Goal: Transaction & Acquisition: Purchase product/service

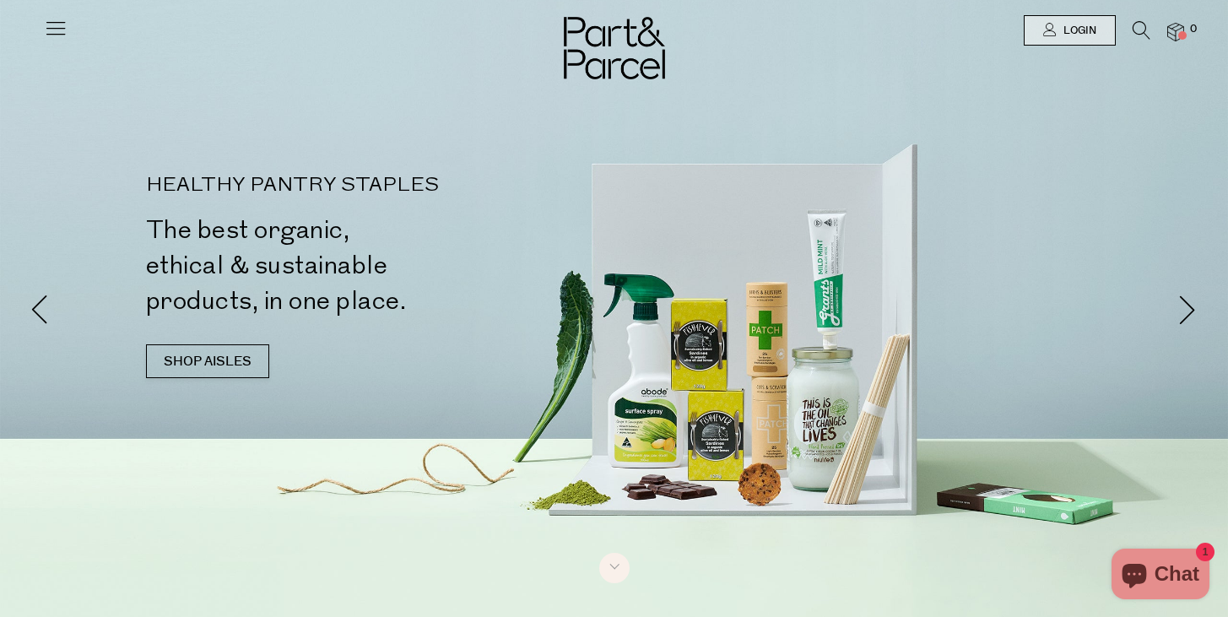
click at [1078, 13] on div at bounding box center [614, 30] width 1228 height 61
click at [1074, 30] on span "Login" at bounding box center [1077, 31] width 37 height 14
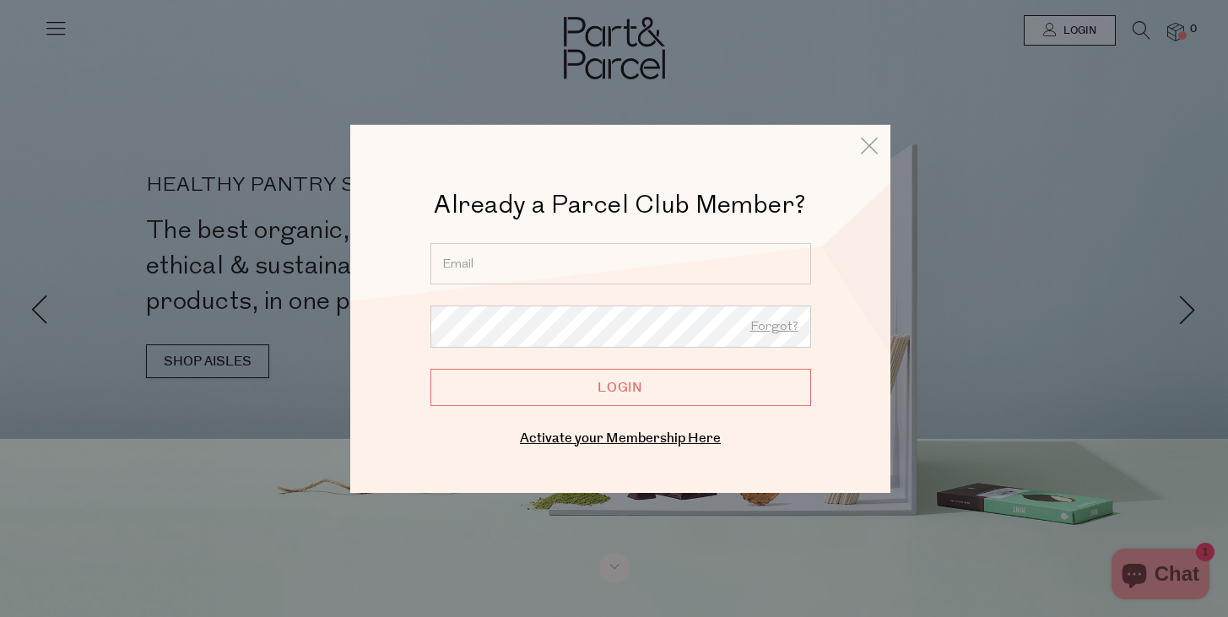
click at [622, 238] on div "Already a Parcel Club Member? Already a Member? Login. Forgot? Forgot? Login En…" at bounding box center [621, 318] width 456 height 263
click at [621, 257] on input "email" at bounding box center [621, 262] width 381 height 41
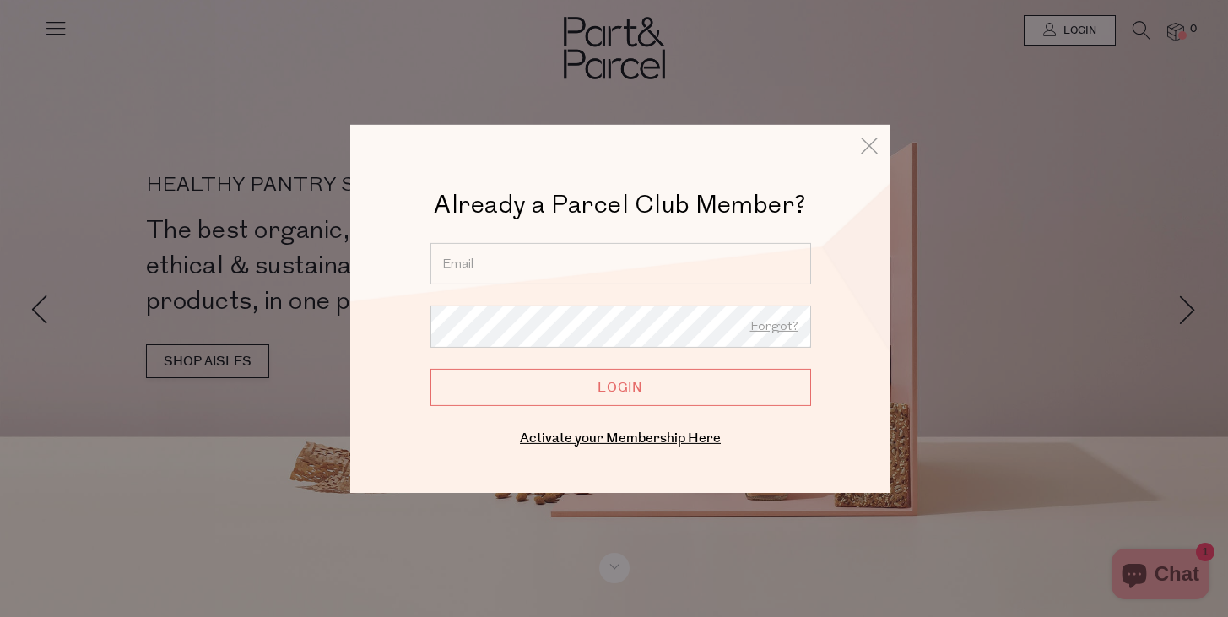
type input "jasmine.rena.johnson@gmail.com"
click at [602, 416] on div "Already a Member? Login. Forgot? jasmine.rena.johnson@gmail.com Forgot? Login E…" at bounding box center [621, 346] width 456 height 208
click at [603, 403] on input "Login" at bounding box center [621, 386] width 381 height 37
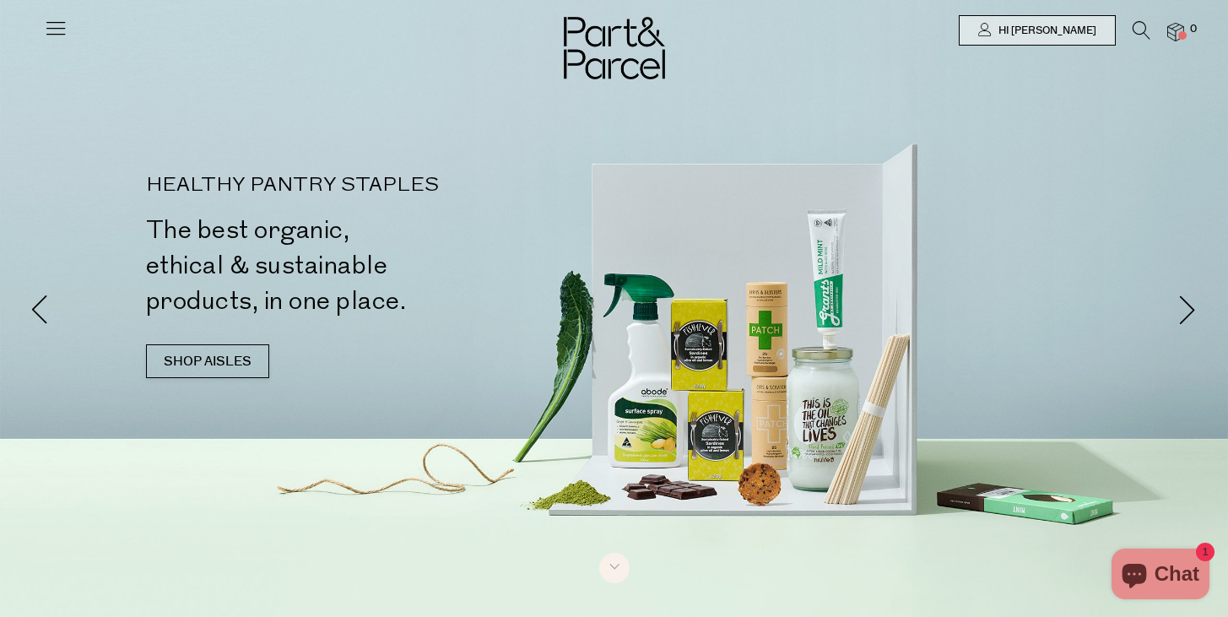
click at [57, 30] on icon at bounding box center [56, 28] width 24 height 24
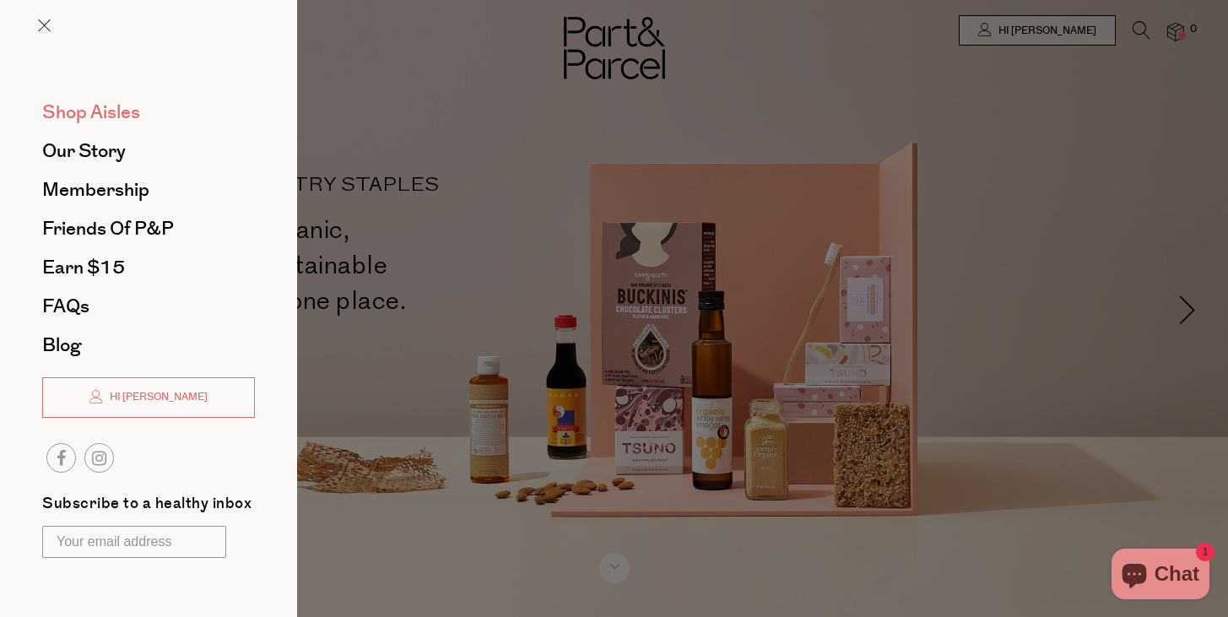
click at [73, 104] on span "Shop Aisles" at bounding box center [91, 112] width 98 height 27
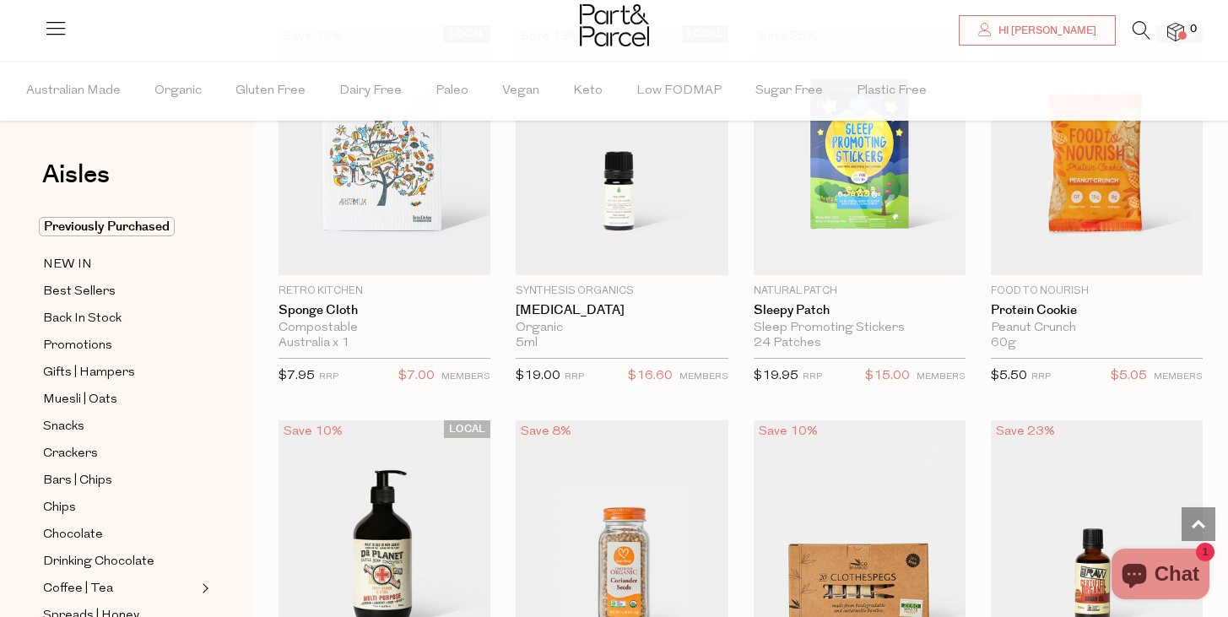
scroll to position [1783, 0]
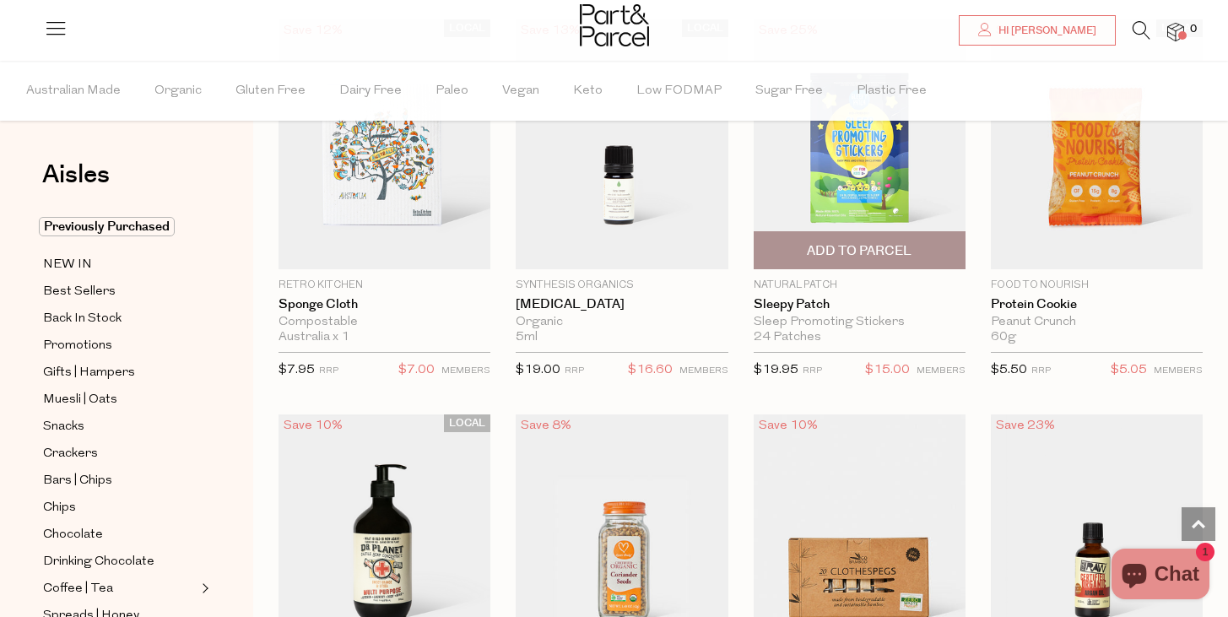
click at [855, 240] on span "Add To Parcel" at bounding box center [860, 250] width 202 height 36
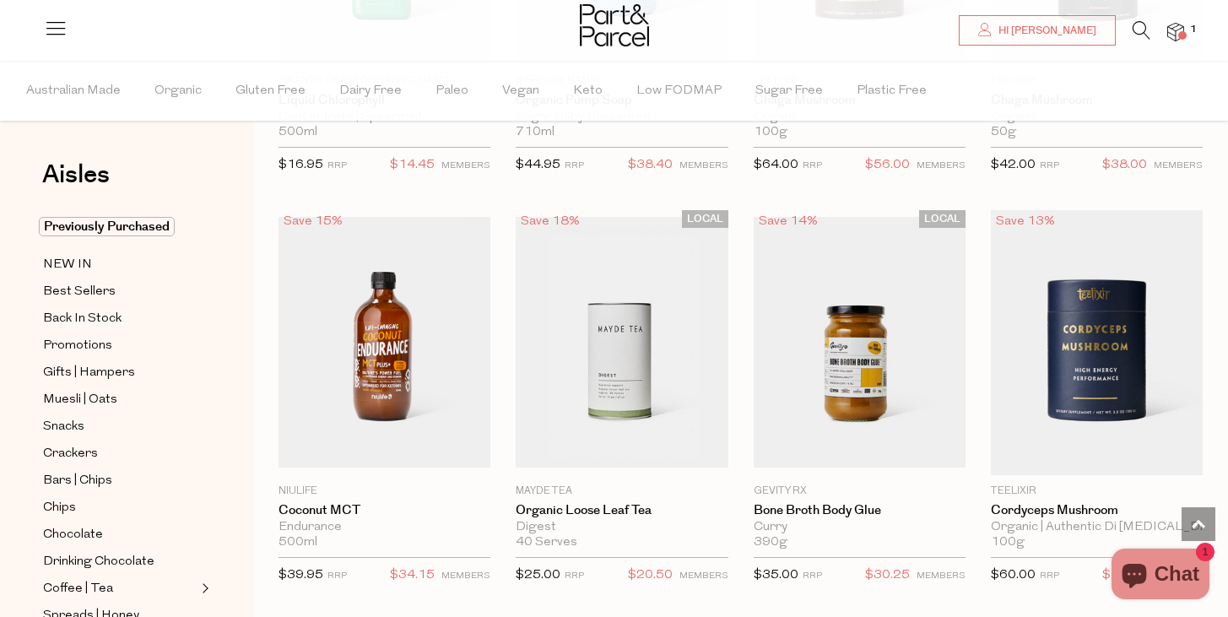
scroll to position [3175, 0]
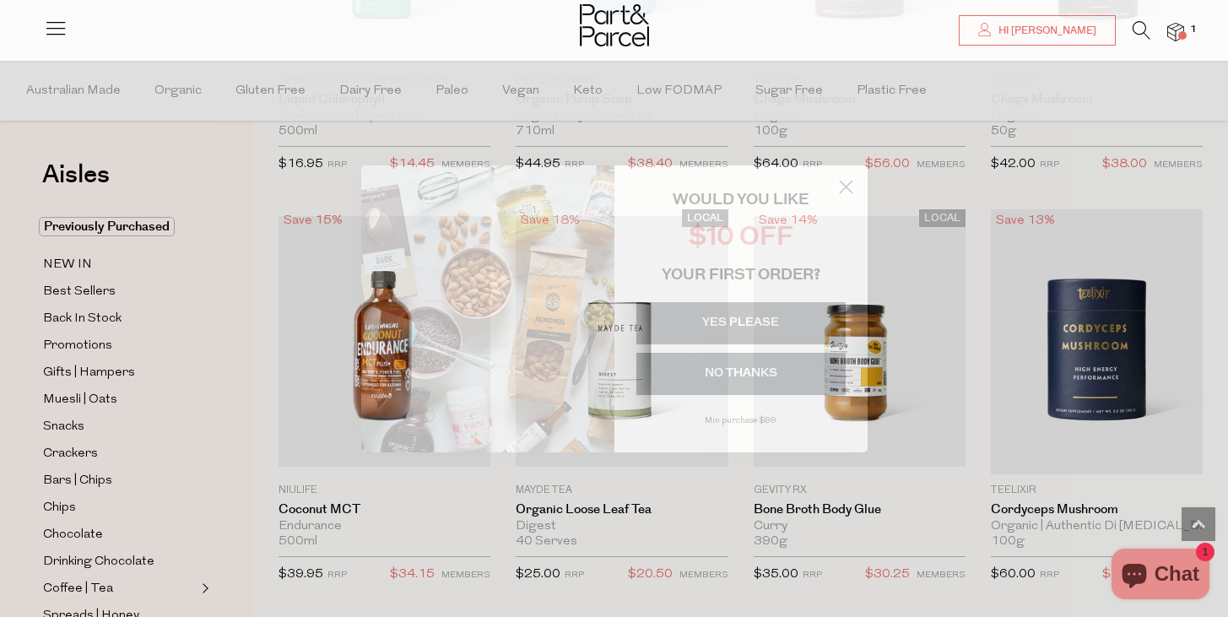
click at [845, 189] on circle "Close dialog" at bounding box center [846, 186] width 28 height 28
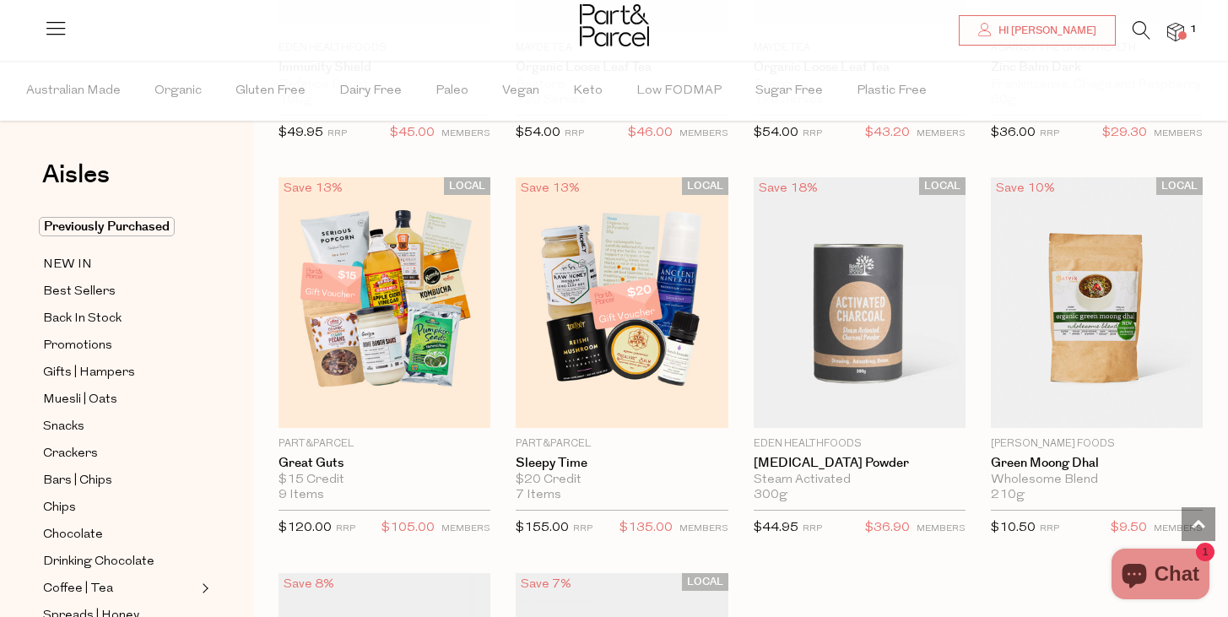
scroll to position [4425, 0]
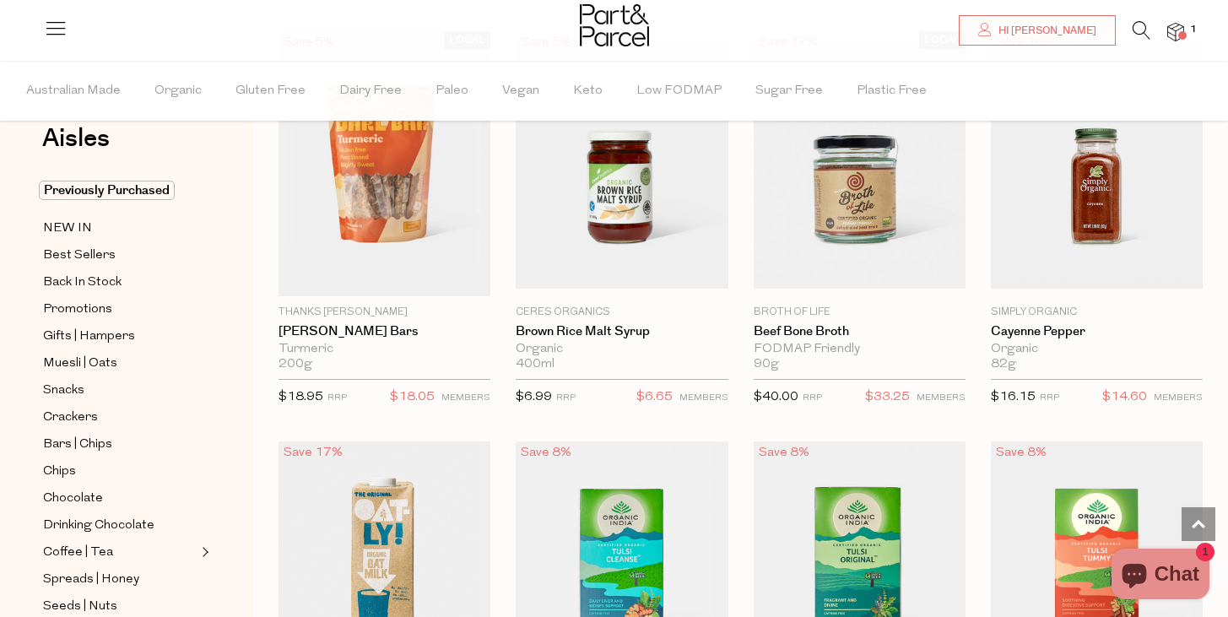
scroll to position [6959, 0]
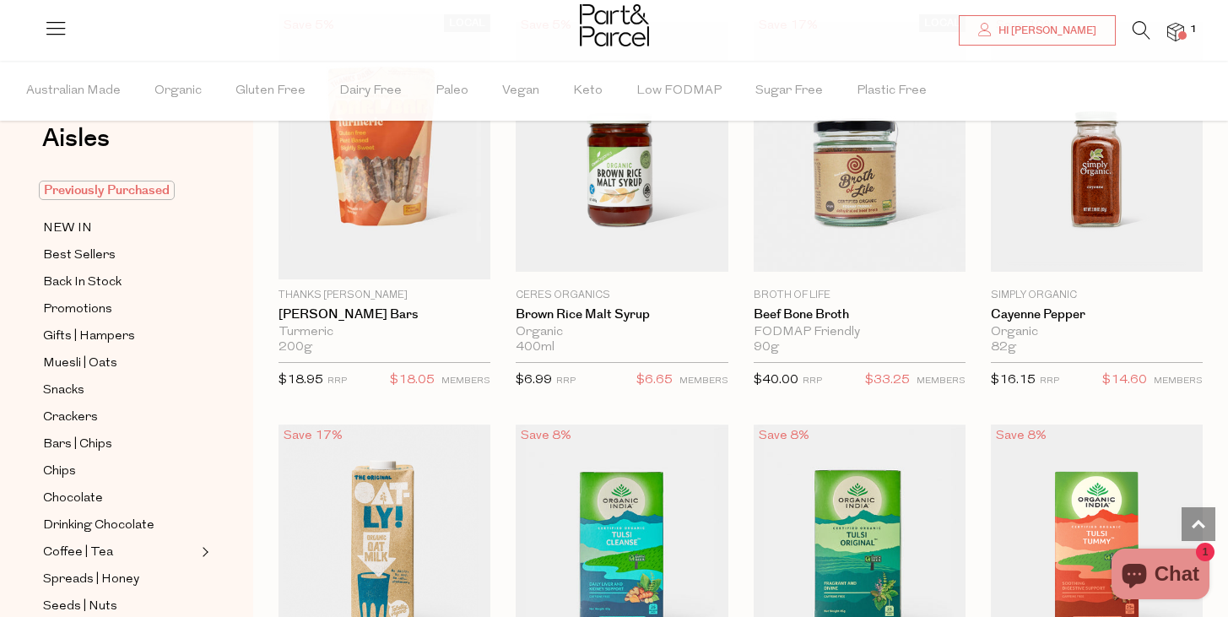
click at [110, 188] on span "Previously Purchased" at bounding box center [107, 190] width 136 height 19
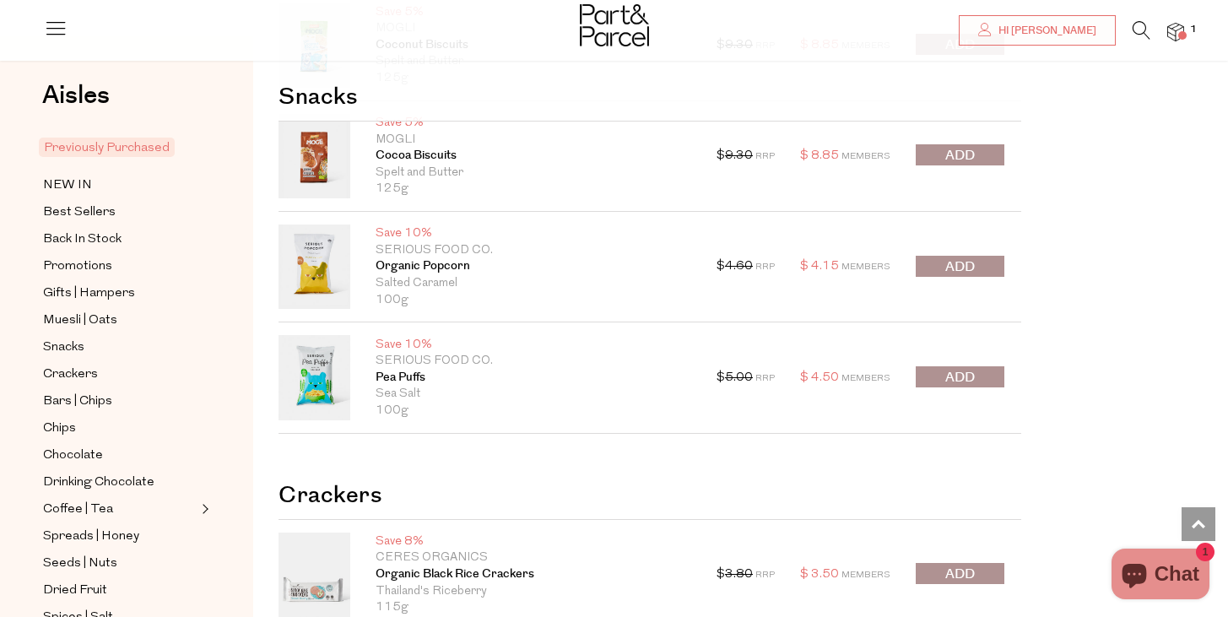
scroll to position [2028, 0]
click at [956, 268] on span "submit" at bounding box center [961, 266] width 30 height 19
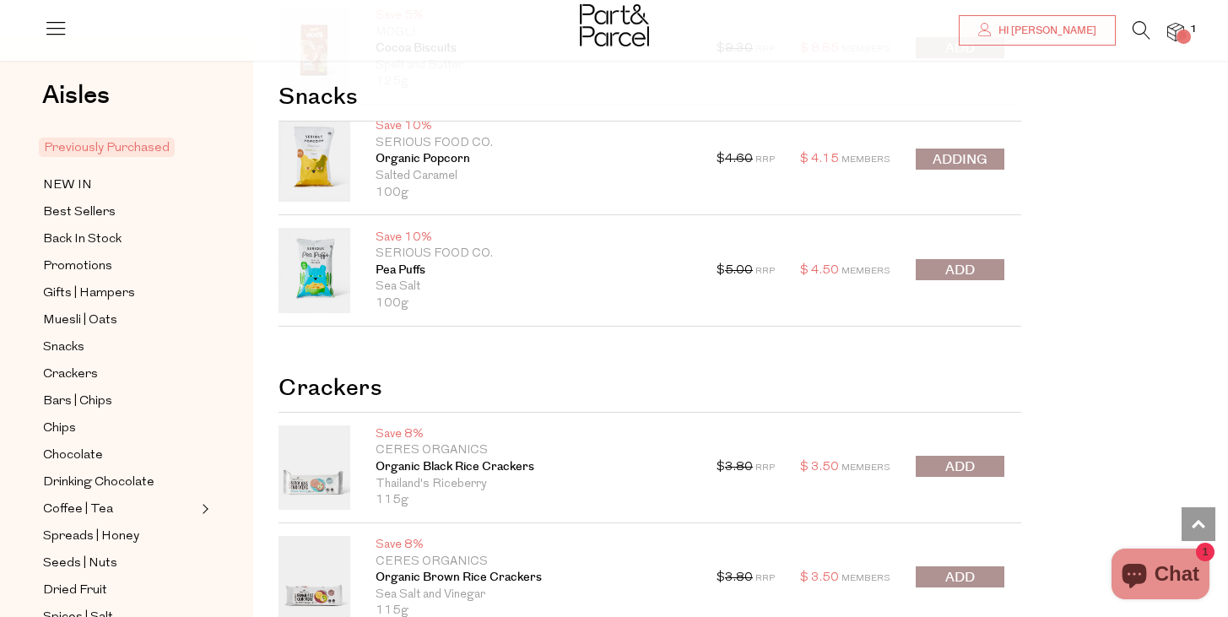
scroll to position [2162, 0]
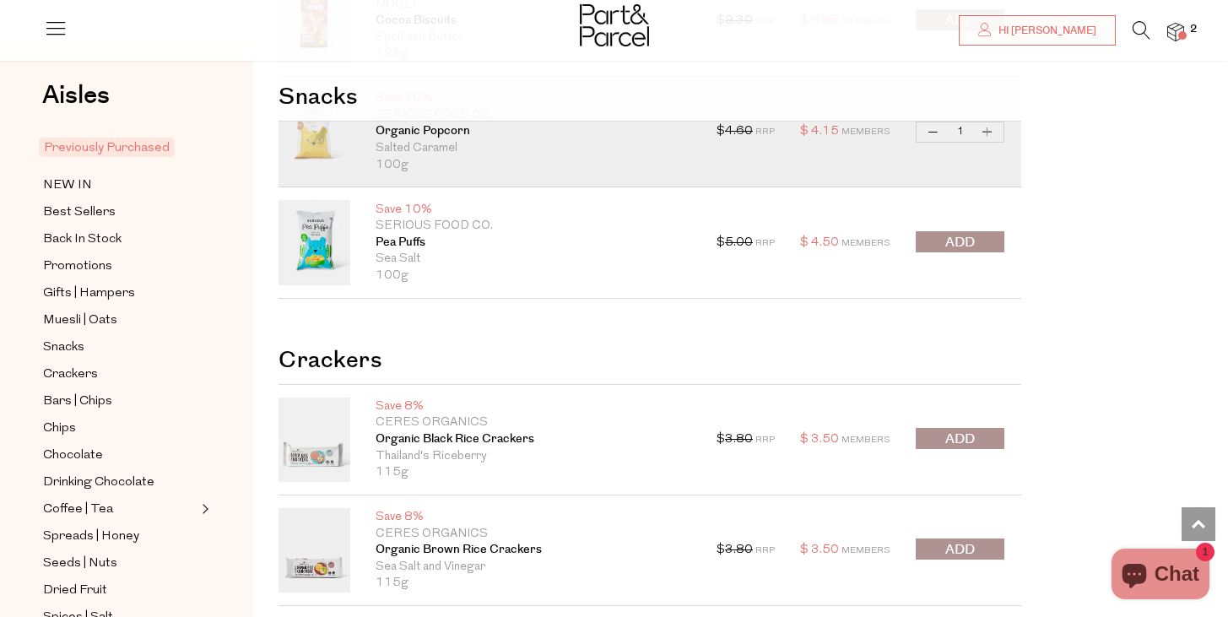
click at [956, 243] on span "submit" at bounding box center [961, 242] width 30 height 19
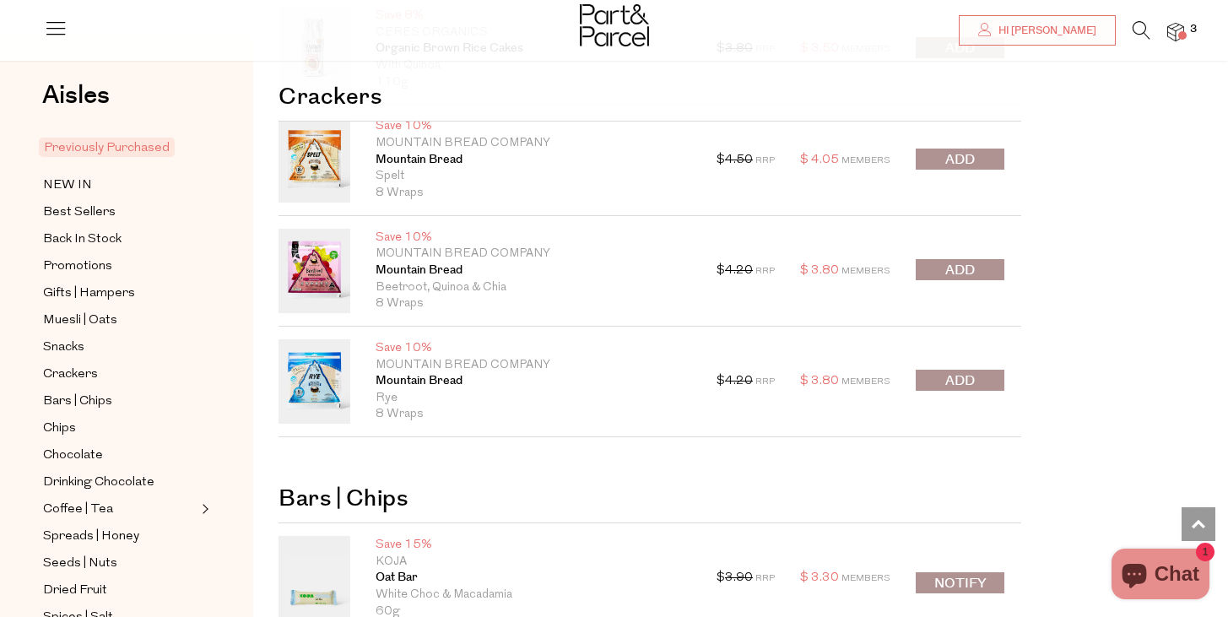
scroll to position [3441, 0]
click at [968, 376] on span "submit" at bounding box center [961, 379] width 30 height 19
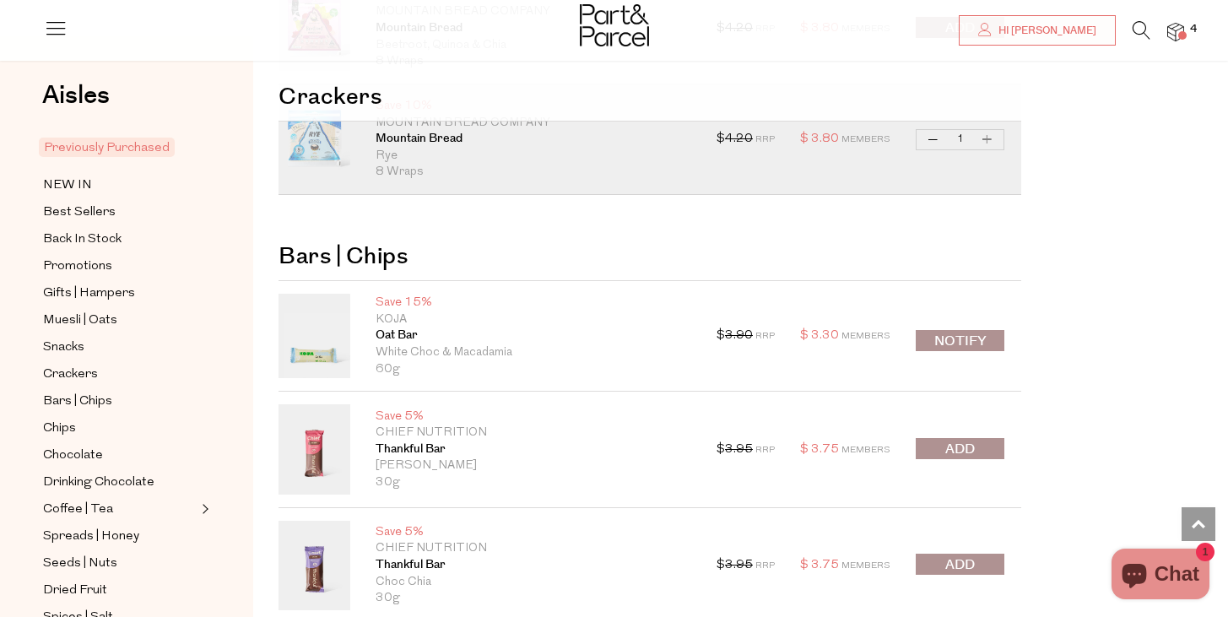
scroll to position [3687, 0]
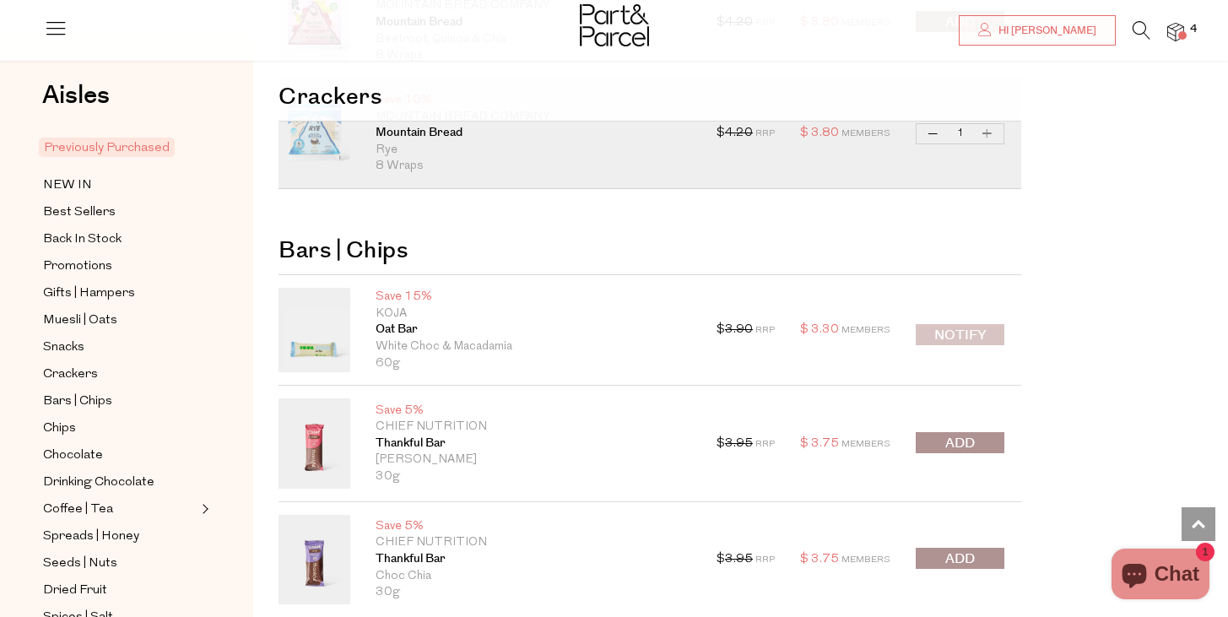
click at [962, 324] on button "Notify" at bounding box center [960, 334] width 89 height 21
type input "Notify when available"
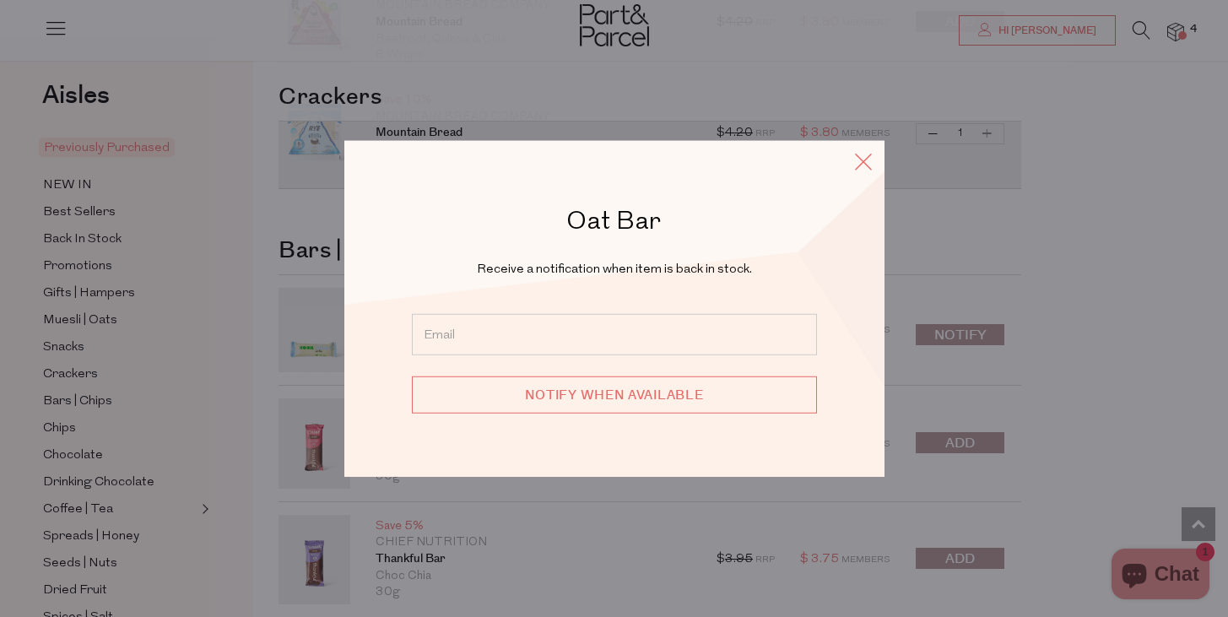
click at [869, 155] on icon at bounding box center [863, 161] width 25 height 24
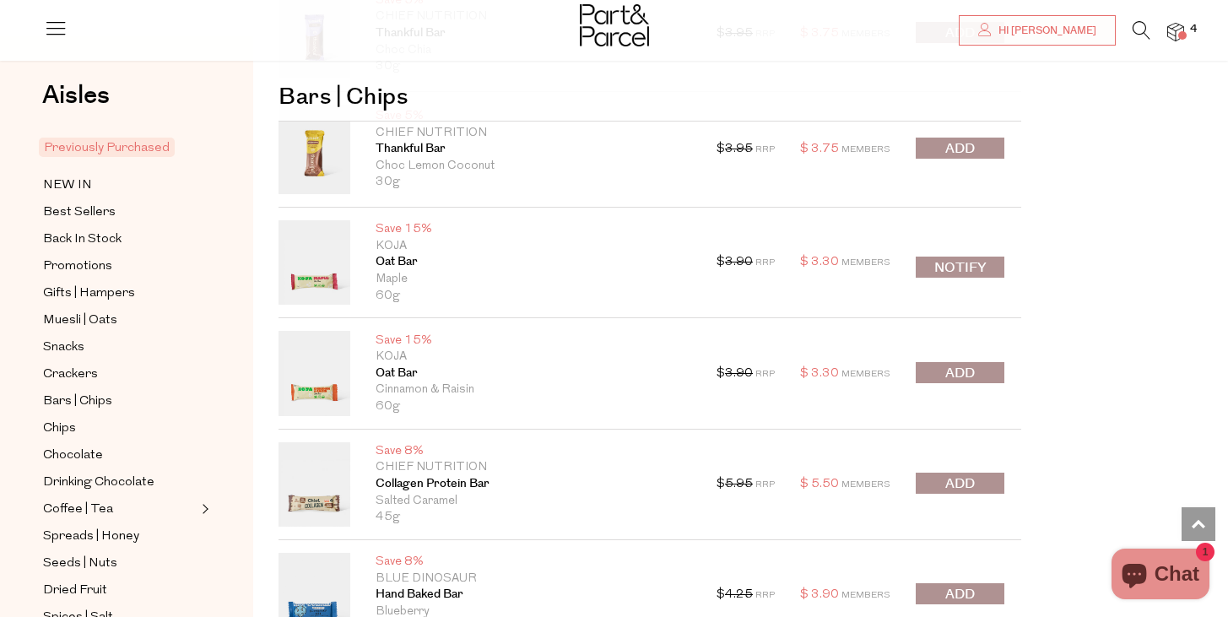
scroll to position [4214, 0]
click at [966, 263] on button "Notify" at bounding box center [960, 266] width 89 height 21
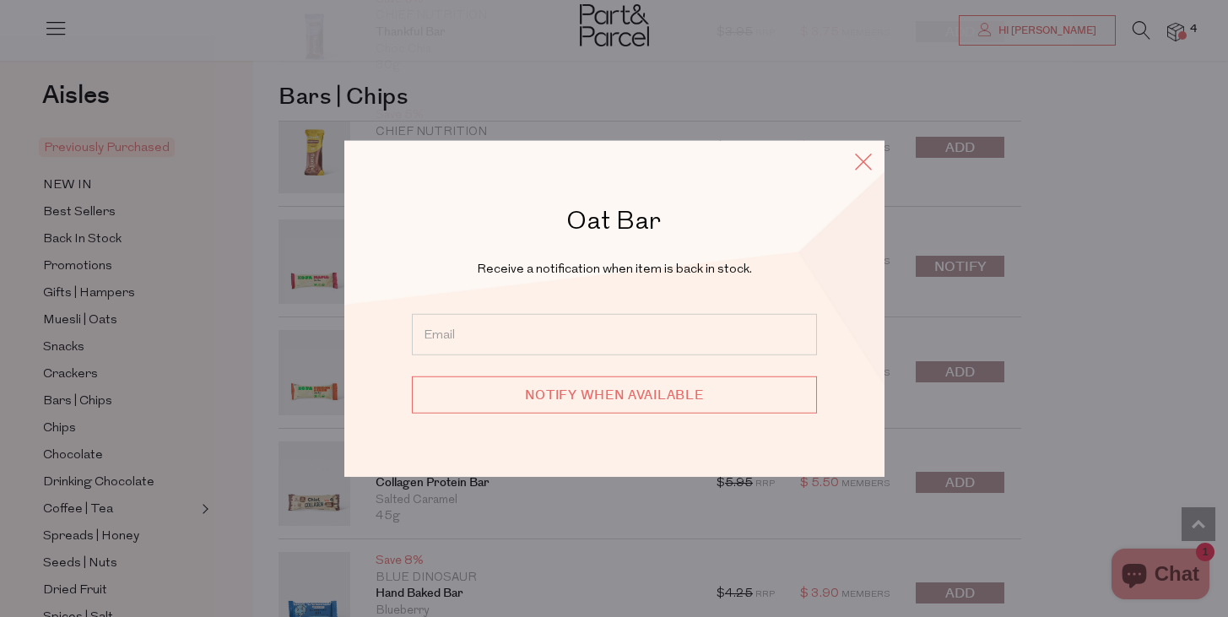
click at [865, 163] on icon at bounding box center [863, 161] width 25 height 24
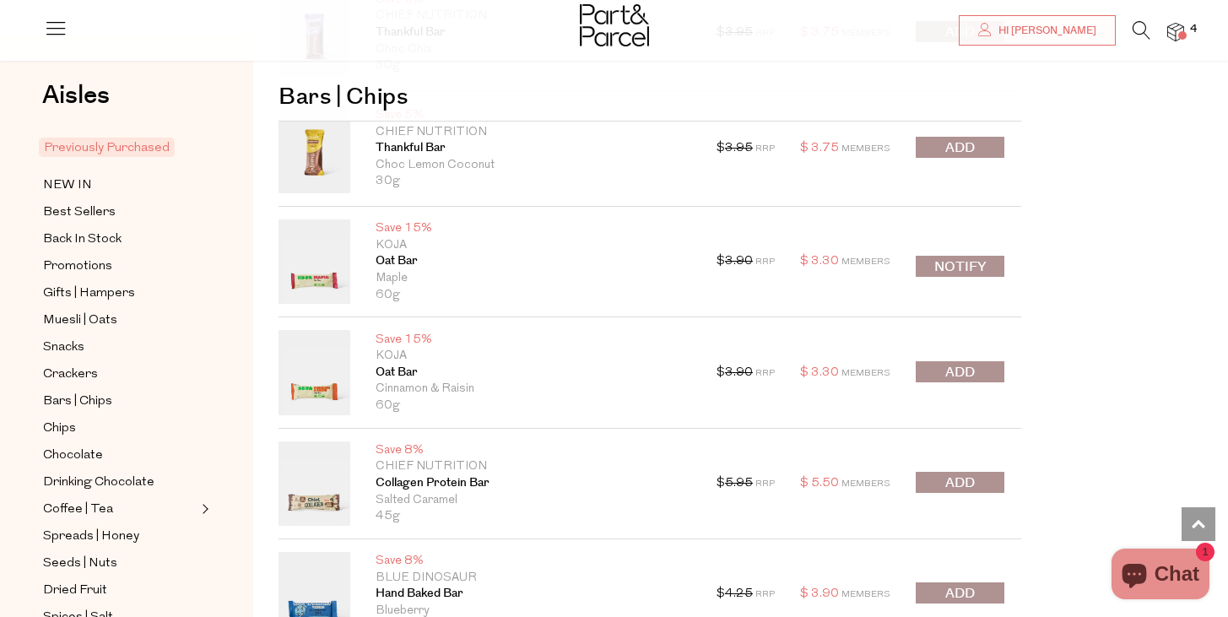
click at [976, 378] on button "submit" at bounding box center [960, 371] width 89 height 21
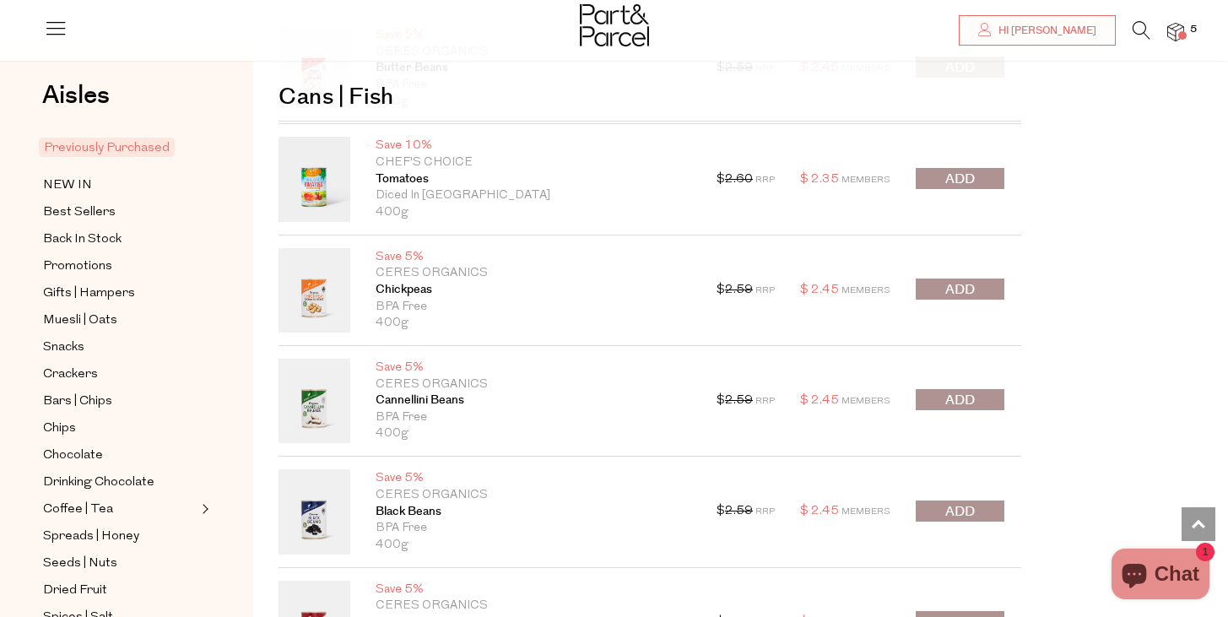
scroll to position [10059, 0]
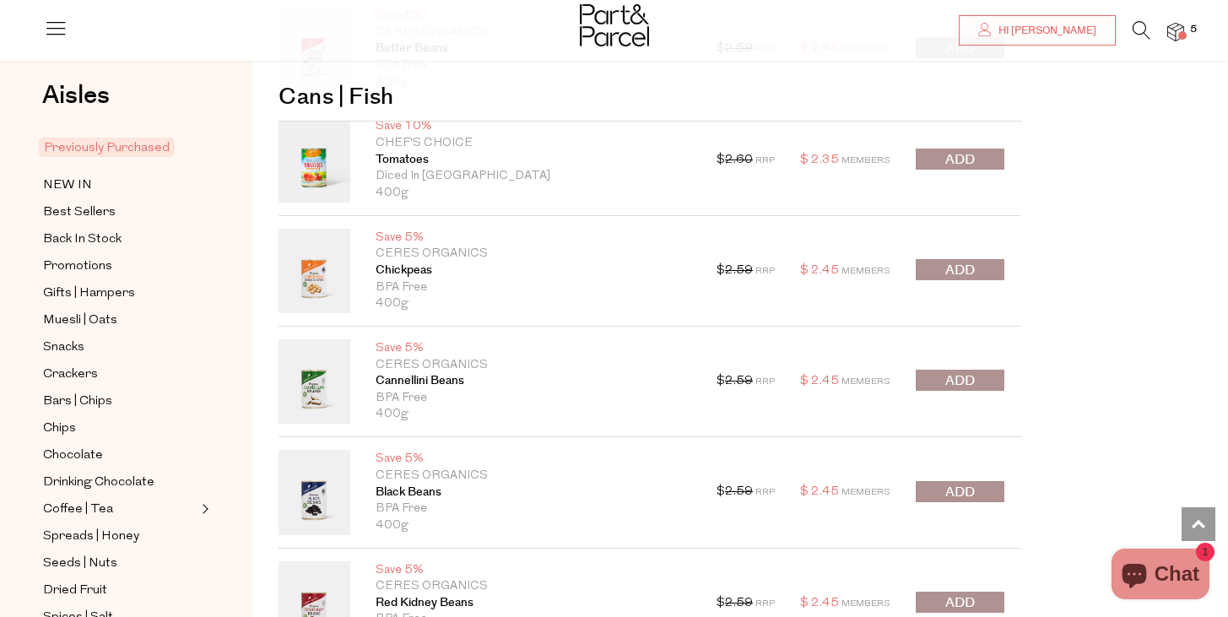
click at [954, 386] on span "submit" at bounding box center [961, 380] width 30 height 19
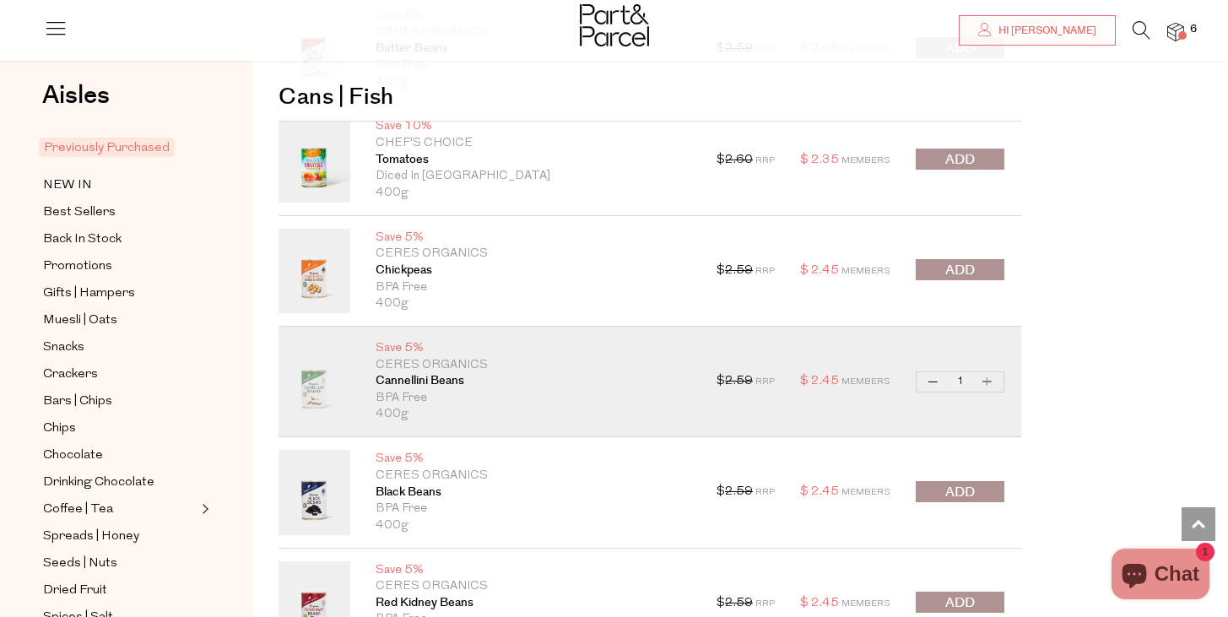
click at [987, 378] on button "Increase Cannellini Beans" at bounding box center [988, 381] width 20 height 19
type input "2"
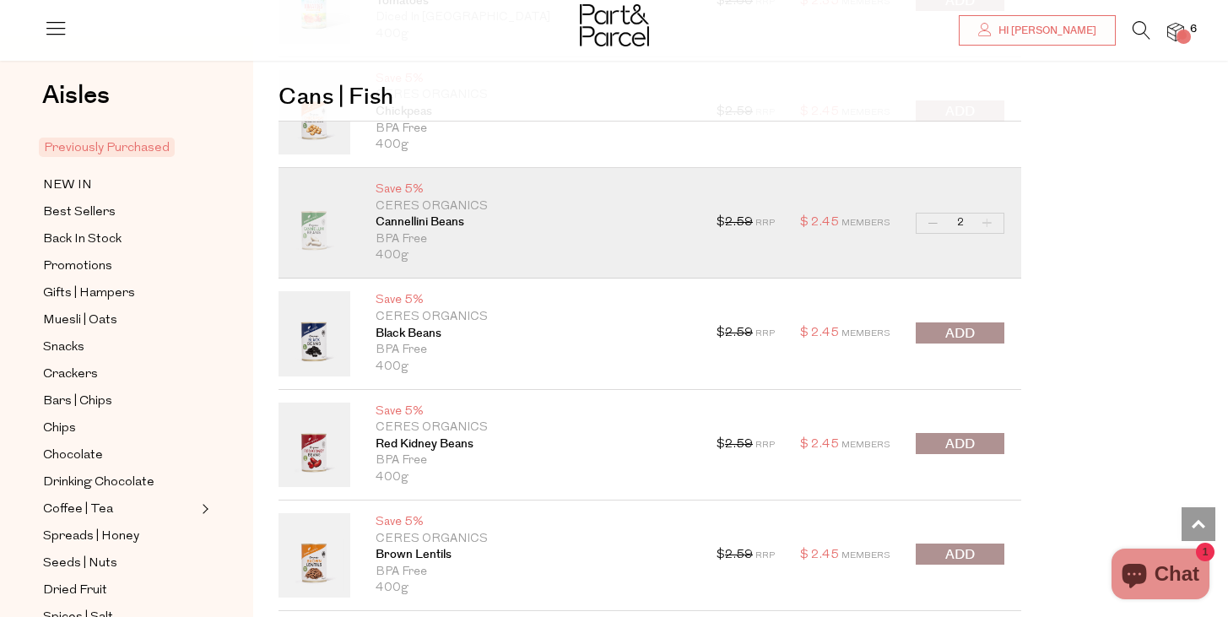
scroll to position [10219, 0]
click at [971, 329] on span "submit" at bounding box center [961, 331] width 30 height 19
click at [967, 447] on div at bounding box center [960, 443] width 89 height 24
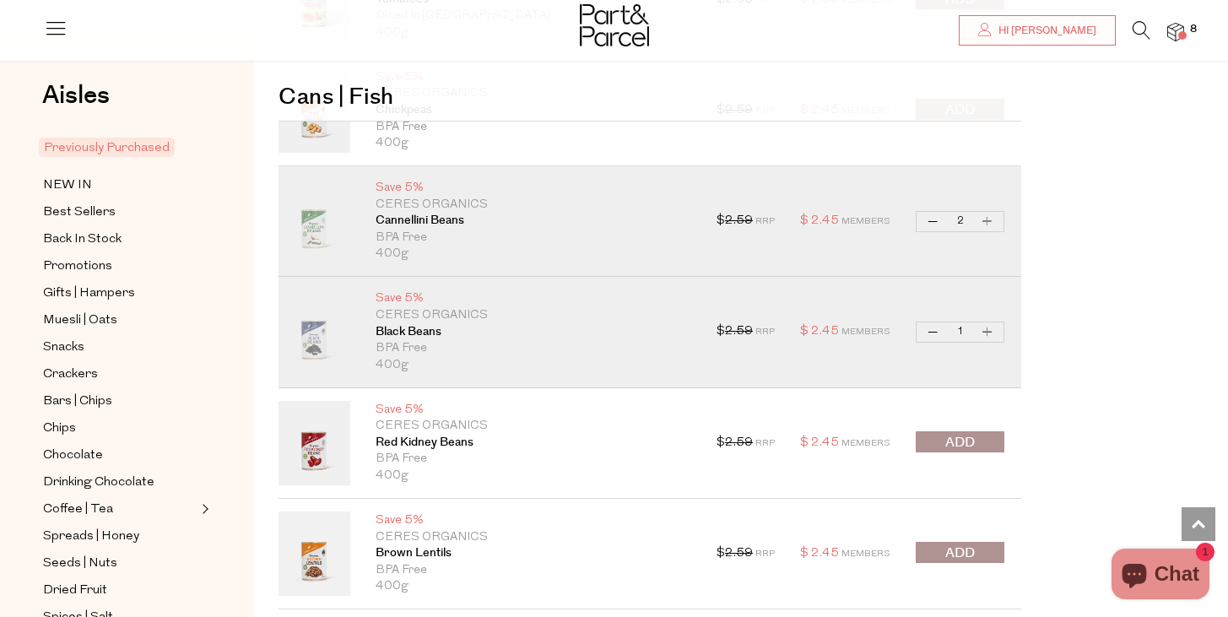
click at [959, 440] on span "submit" at bounding box center [961, 442] width 30 height 19
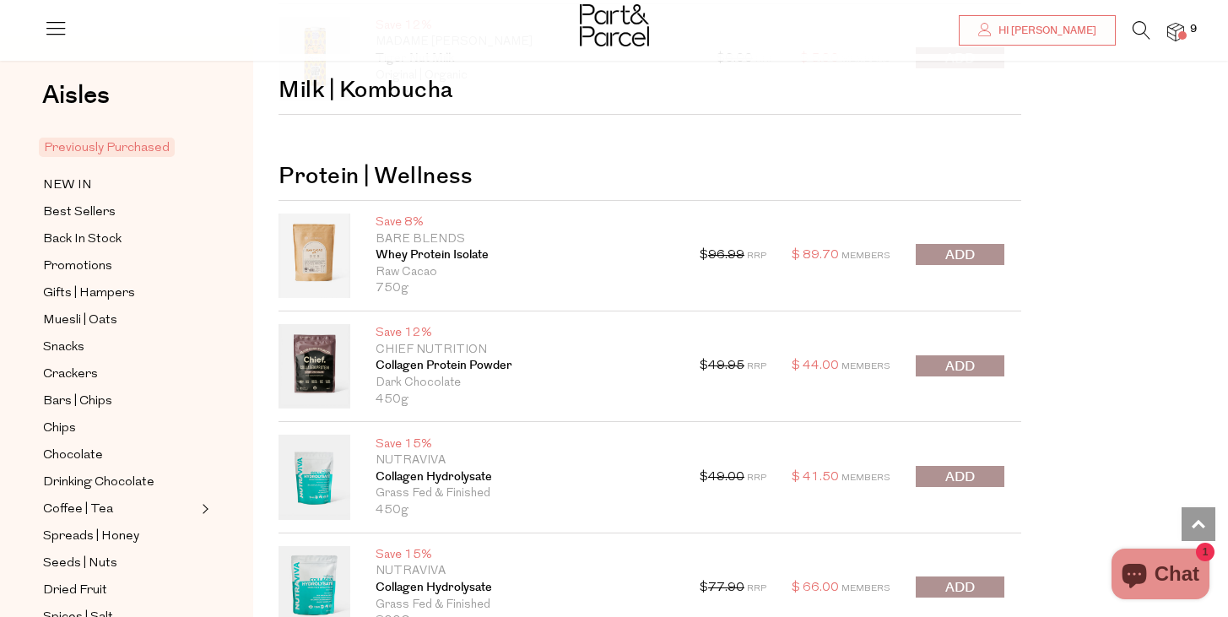
scroll to position [11902, 0]
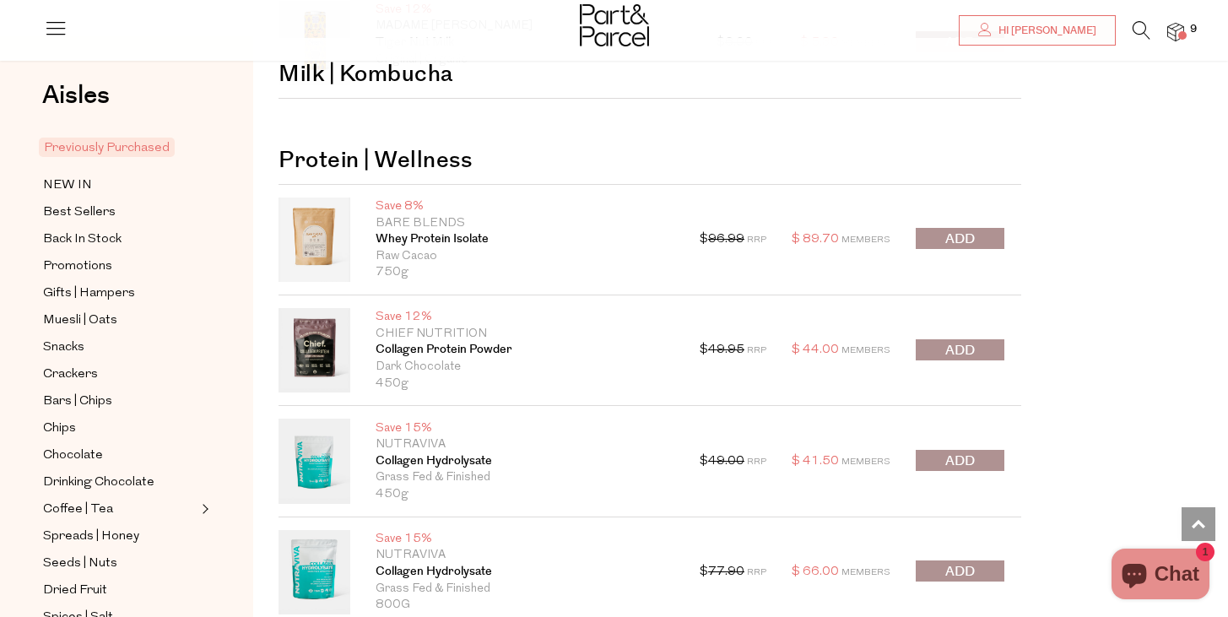
click at [970, 343] on span "submit" at bounding box center [961, 350] width 30 height 19
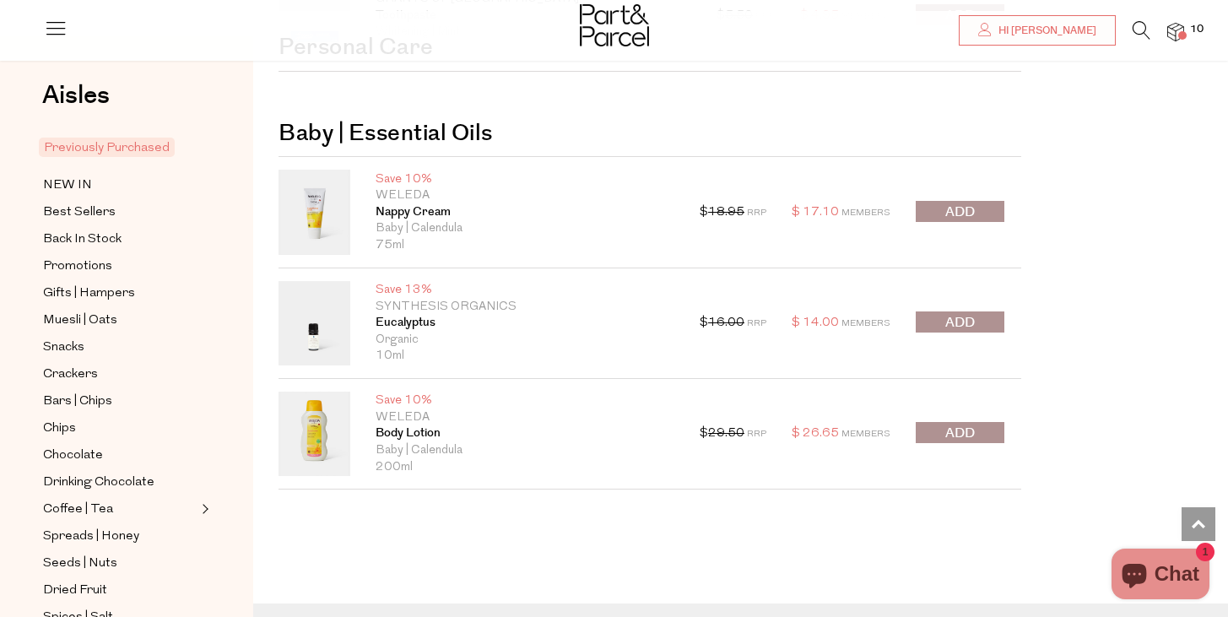
scroll to position [13302, 0]
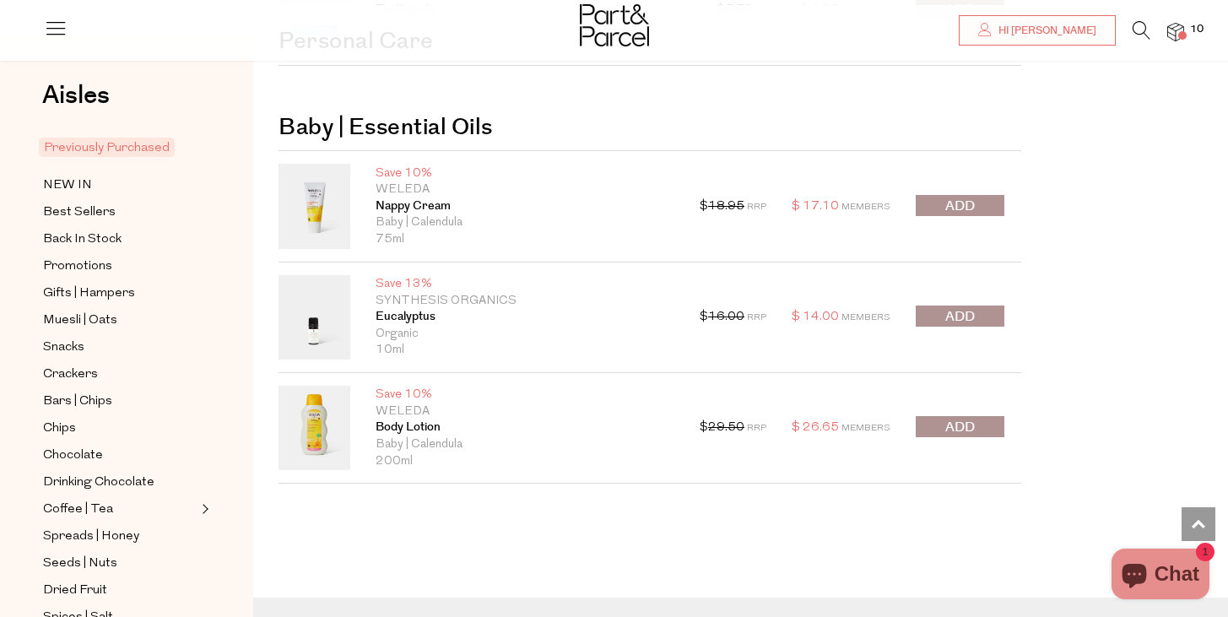
click at [946, 202] on span "submit" at bounding box center [961, 206] width 30 height 19
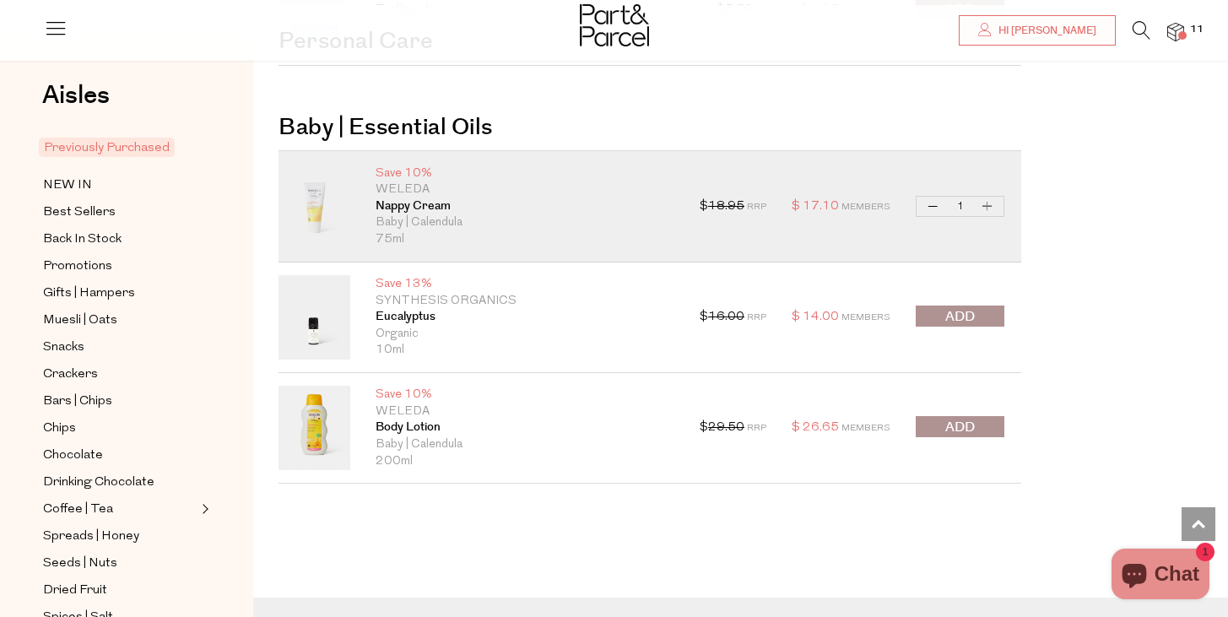
click at [929, 201] on button "Decrease Nappy Cream" at bounding box center [934, 206] width 20 height 19
type input "0"
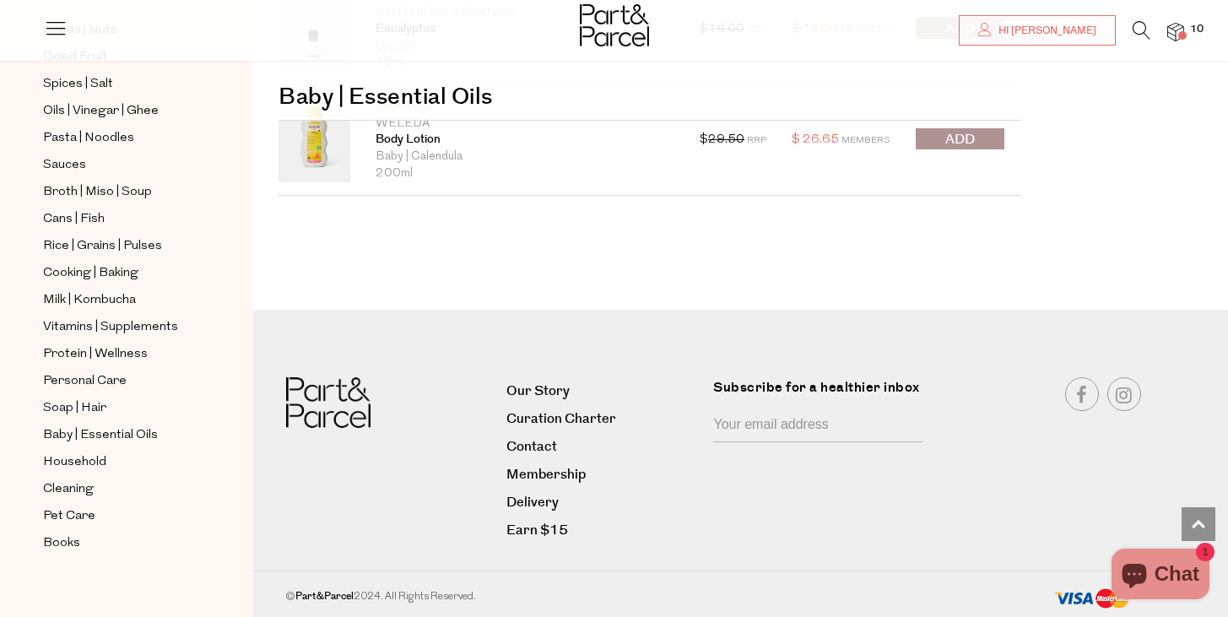
scroll to position [504, 0]
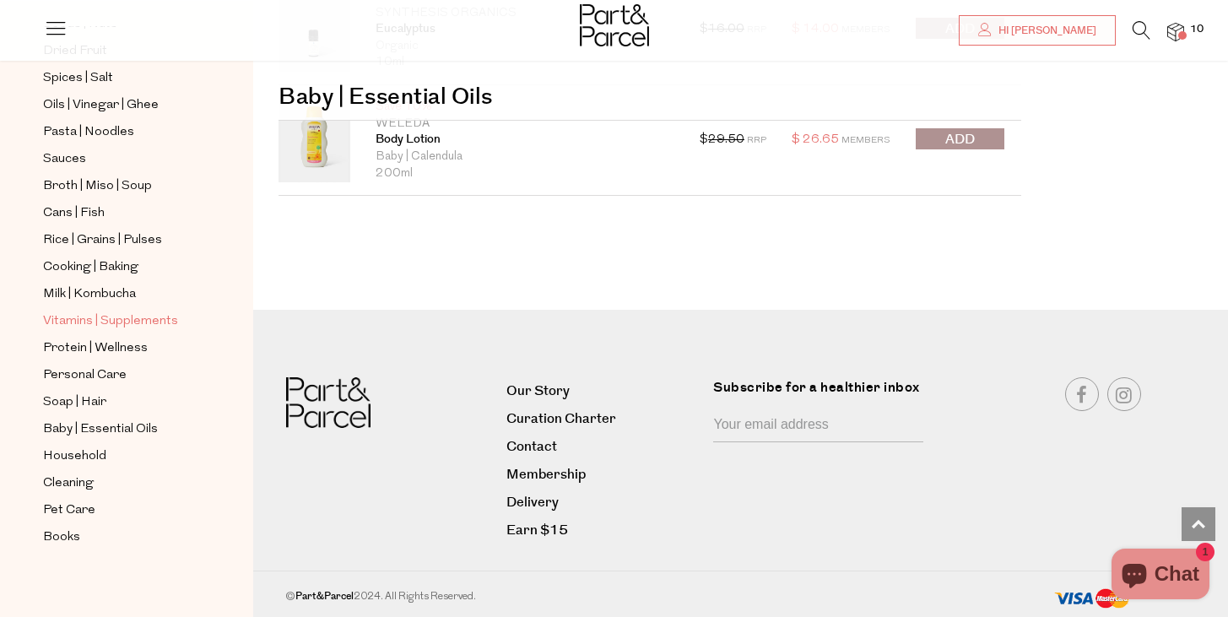
click at [110, 316] on span "Vitamins | Supplements" at bounding box center [110, 322] width 135 height 20
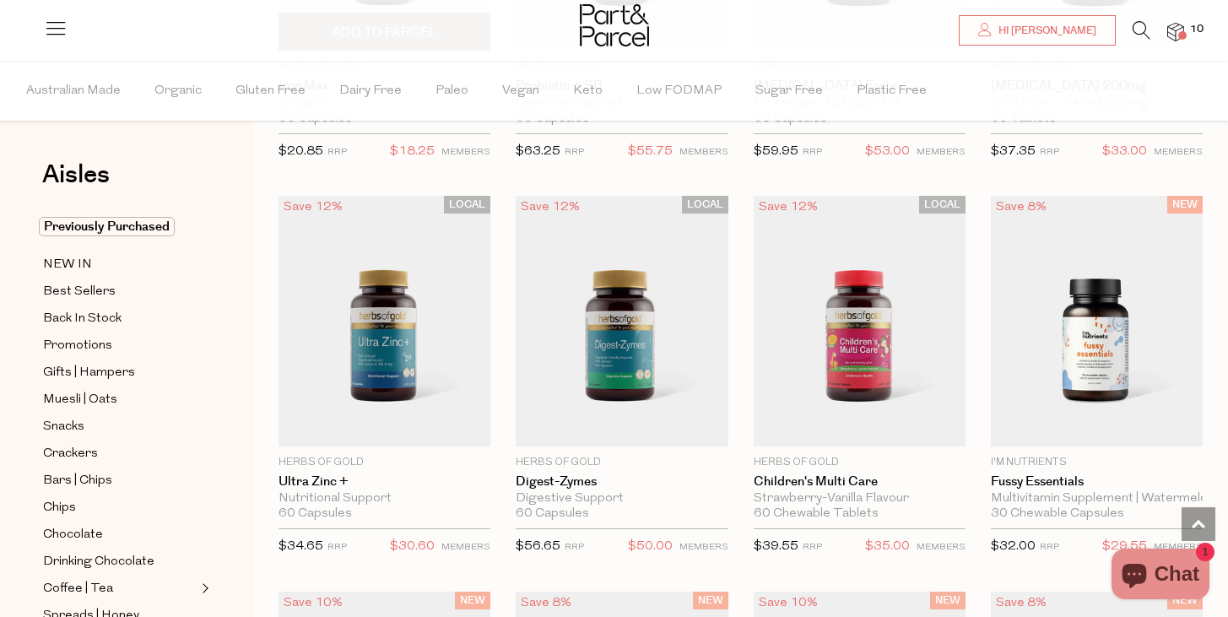
scroll to position [2793, 0]
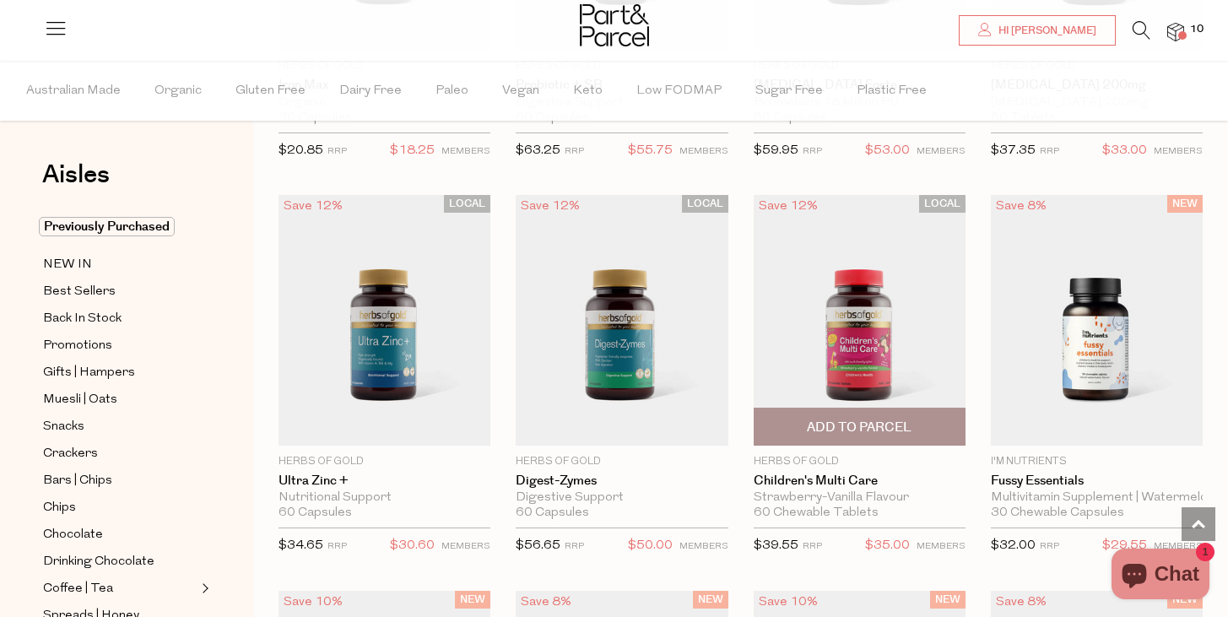
click at [845, 430] on span "Add To Parcel" at bounding box center [859, 428] width 105 height 18
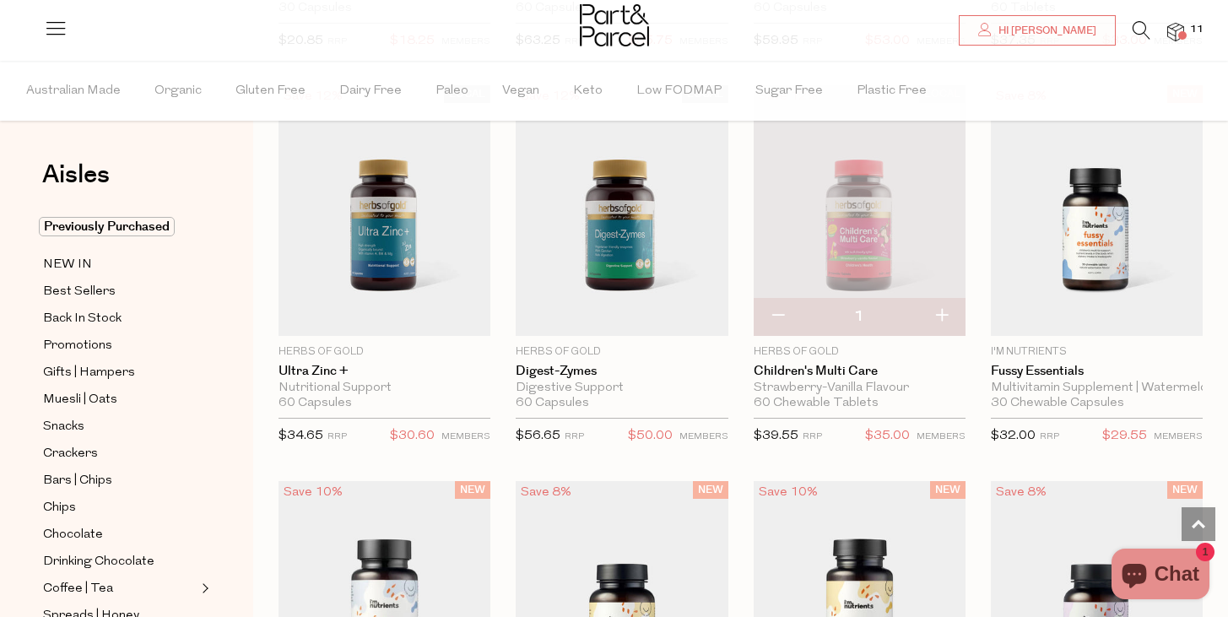
scroll to position [2902, 0]
click at [875, 251] on img at bounding box center [860, 211] width 212 height 251
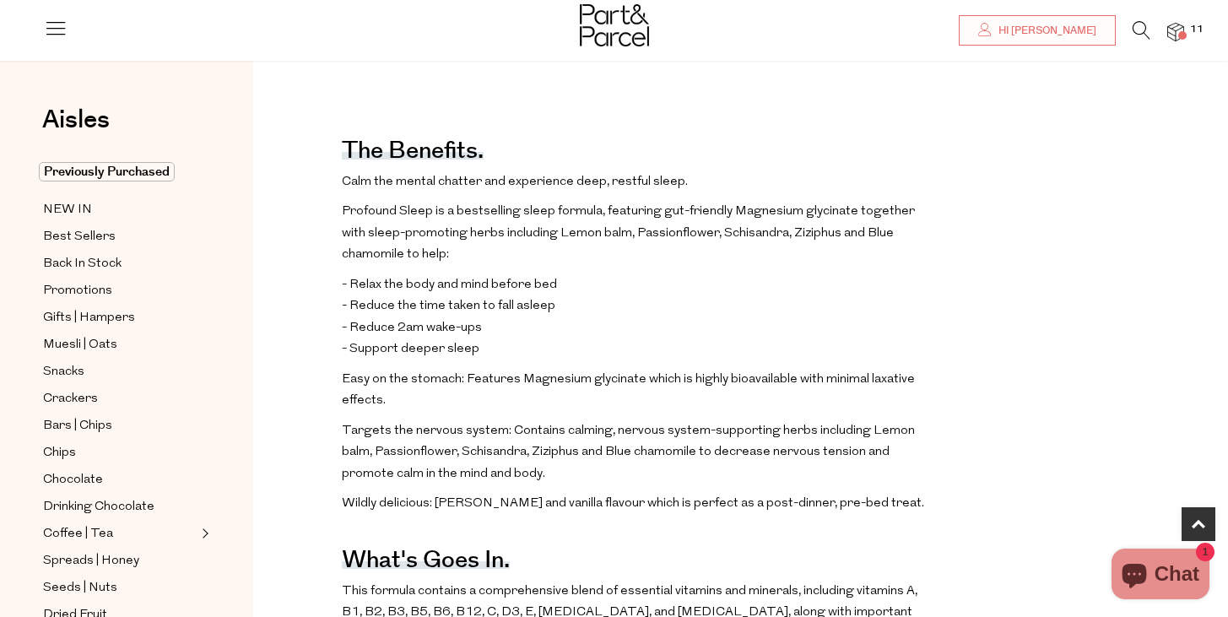
scroll to position [622, 0]
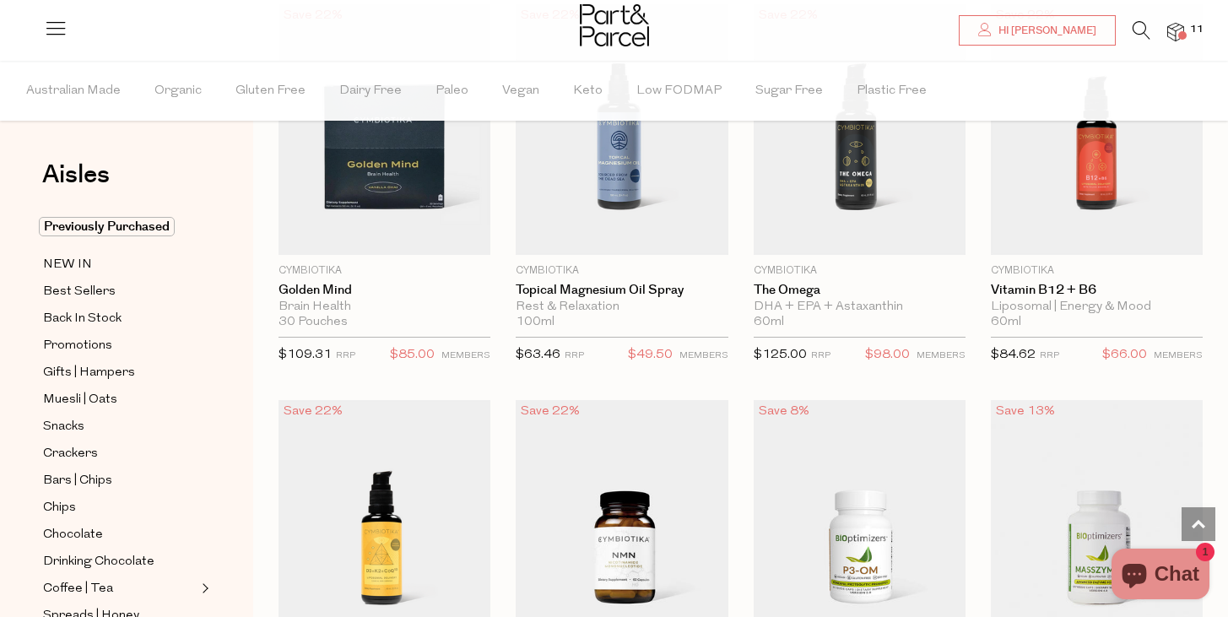
scroll to position [2902, 0]
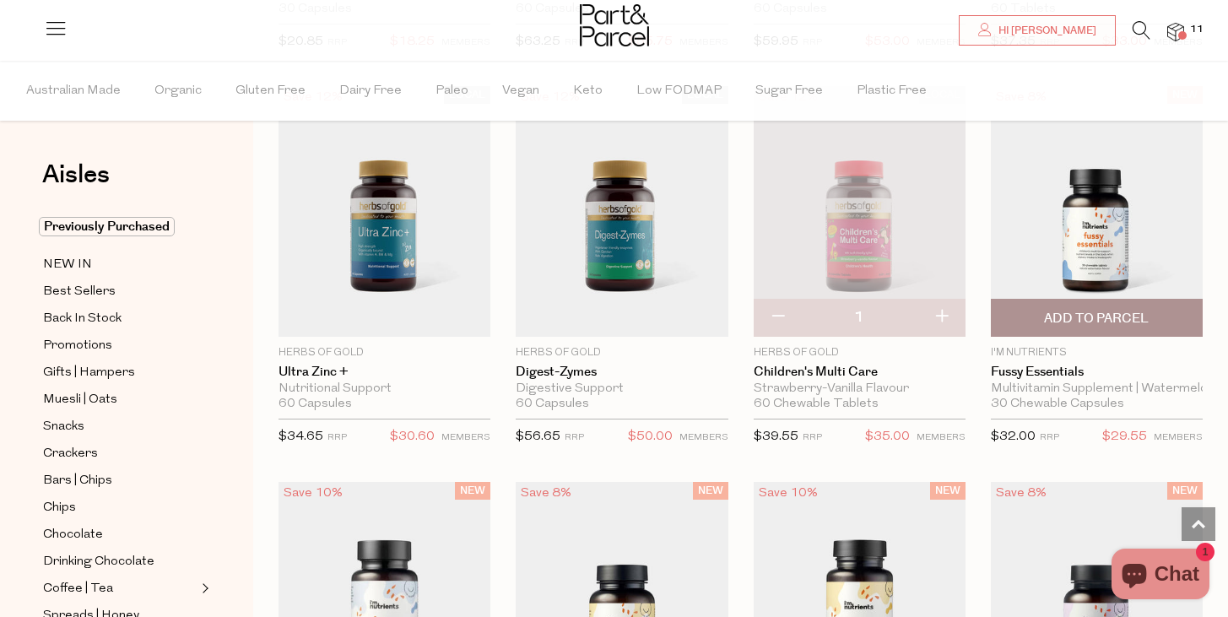
click at [1104, 260] on img at bounding box center [1097, 211] width 212 height 251
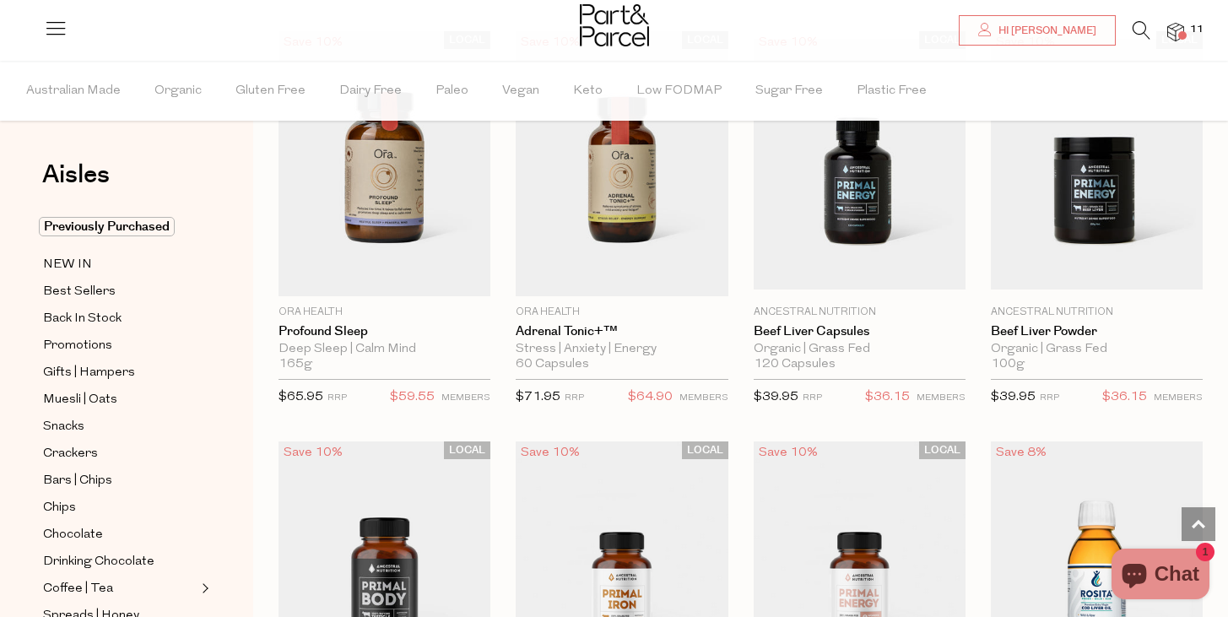
scroll to position [4159, 0]
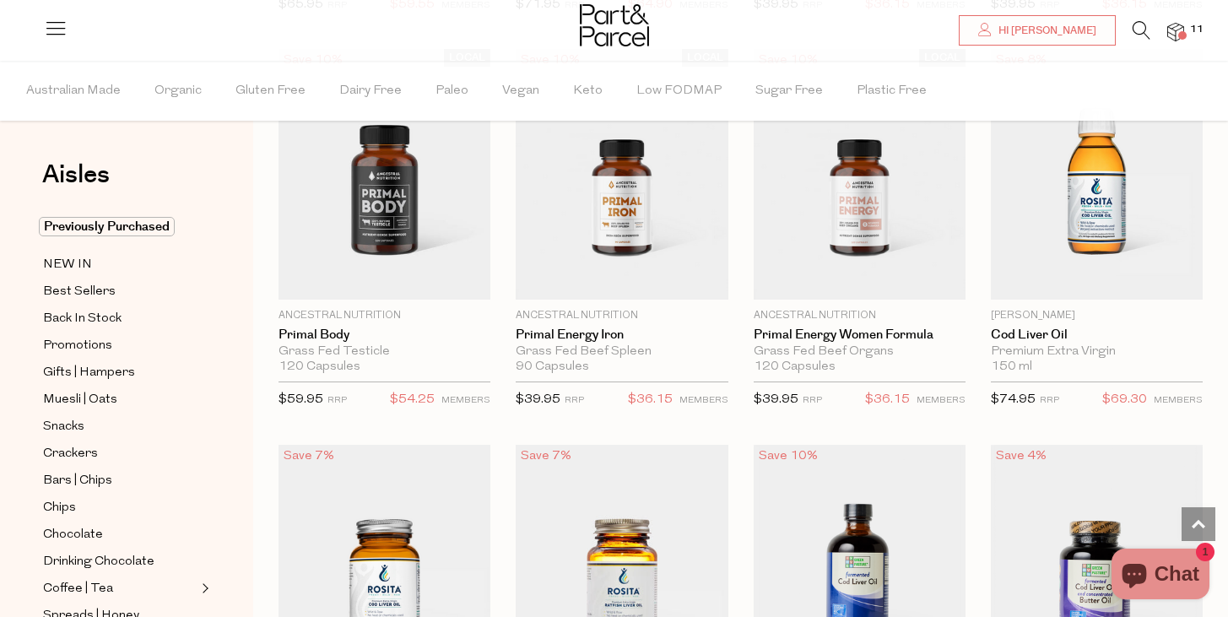
scroll to position [4549, 0]
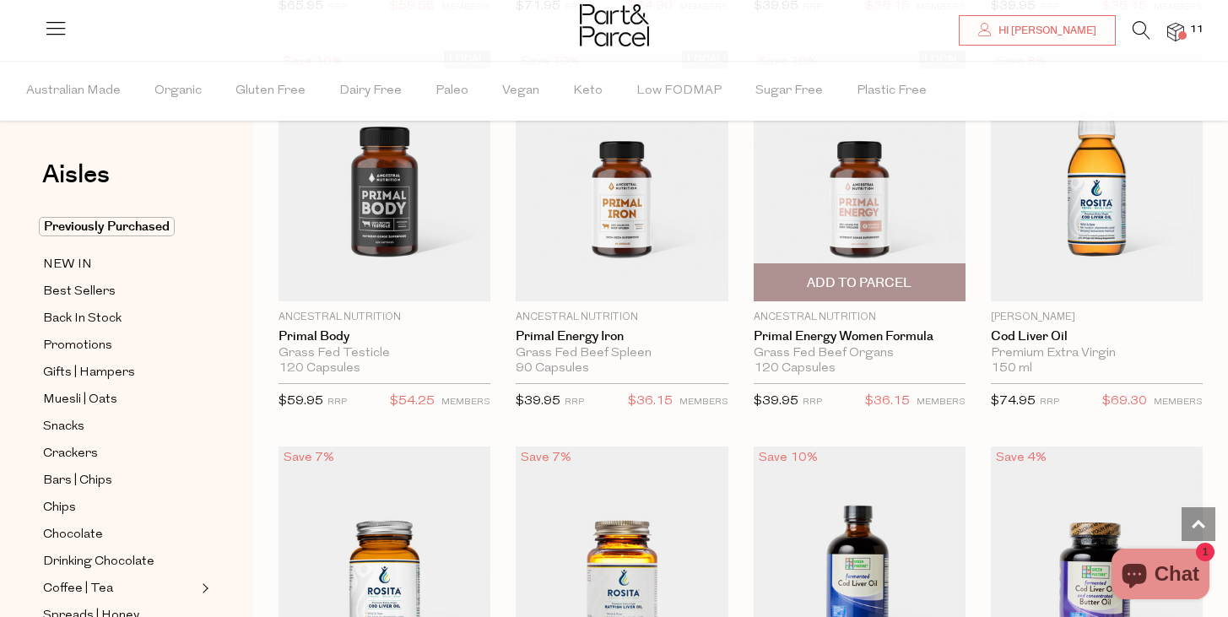
click at [885, 279] on span "Add To Parcel" at bounding box center [859, 283] width 105 height 18
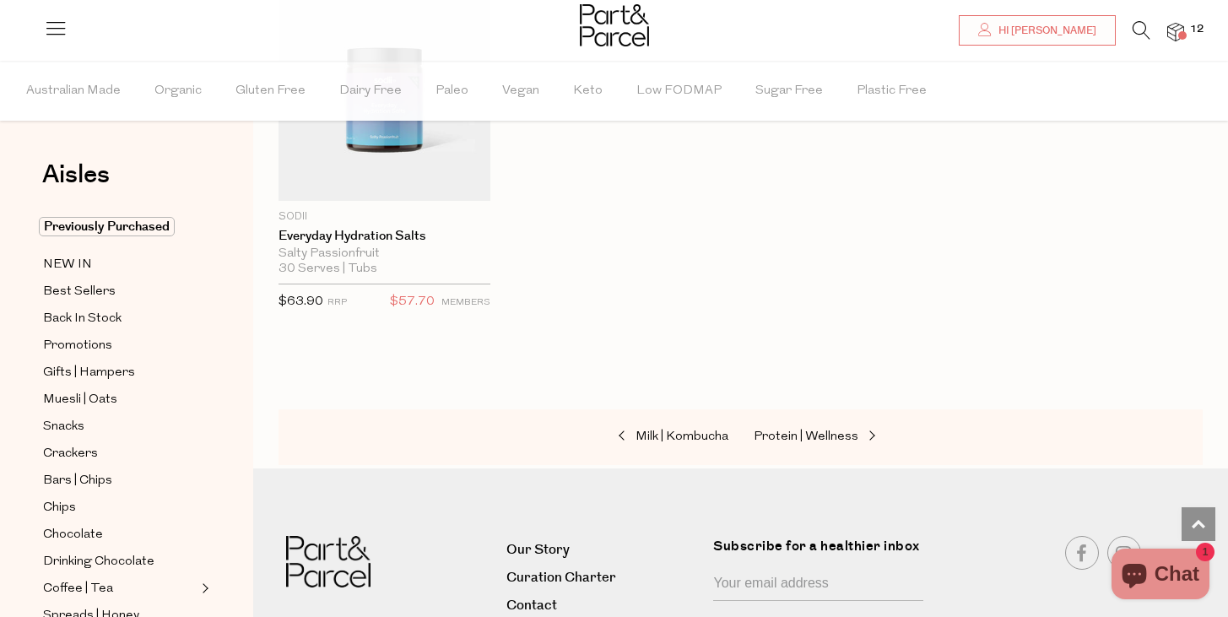
scroll to position [6646, 0]
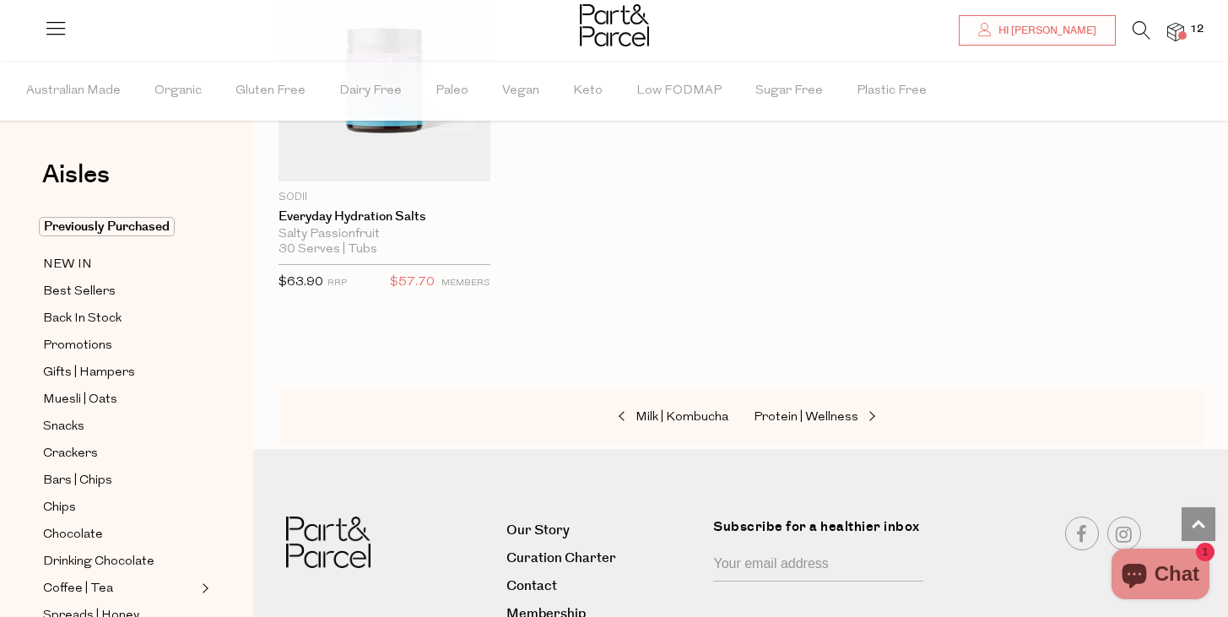
click at [811, 398] on div "Milk | Kombucha Protein | Wellness" at bounding box center [741, 418] width 924 height 56
click at [822, 419] on link "Protein | Wellness" at bounding box center [838, 418] width 169 height 22
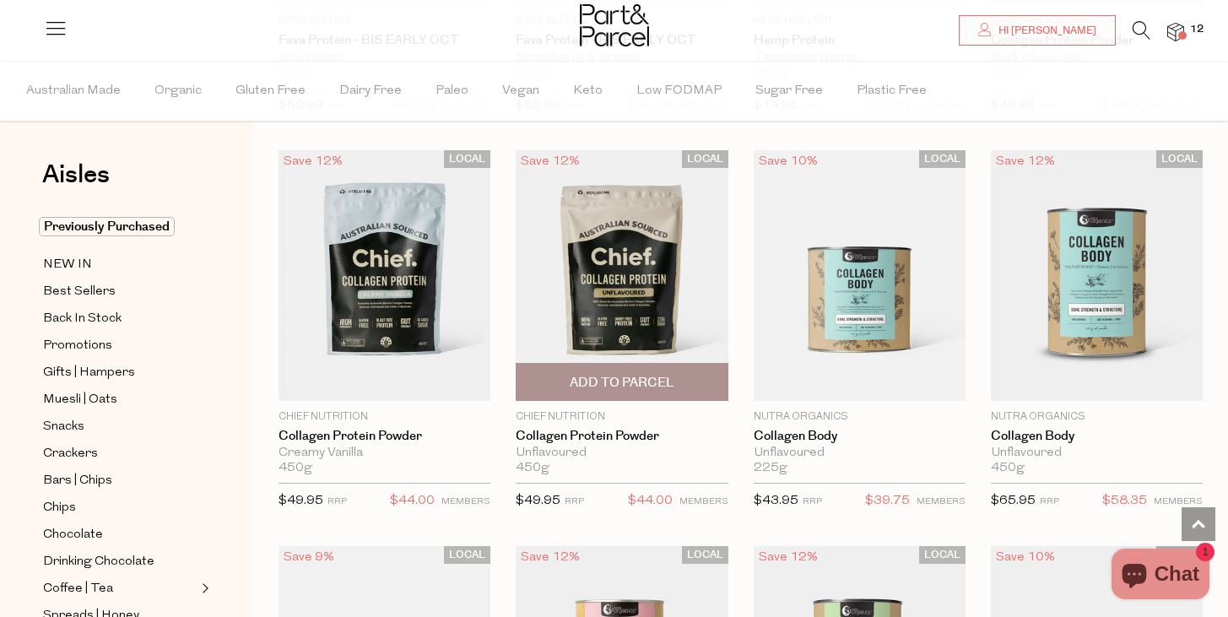
scroll to position [1337, 0]
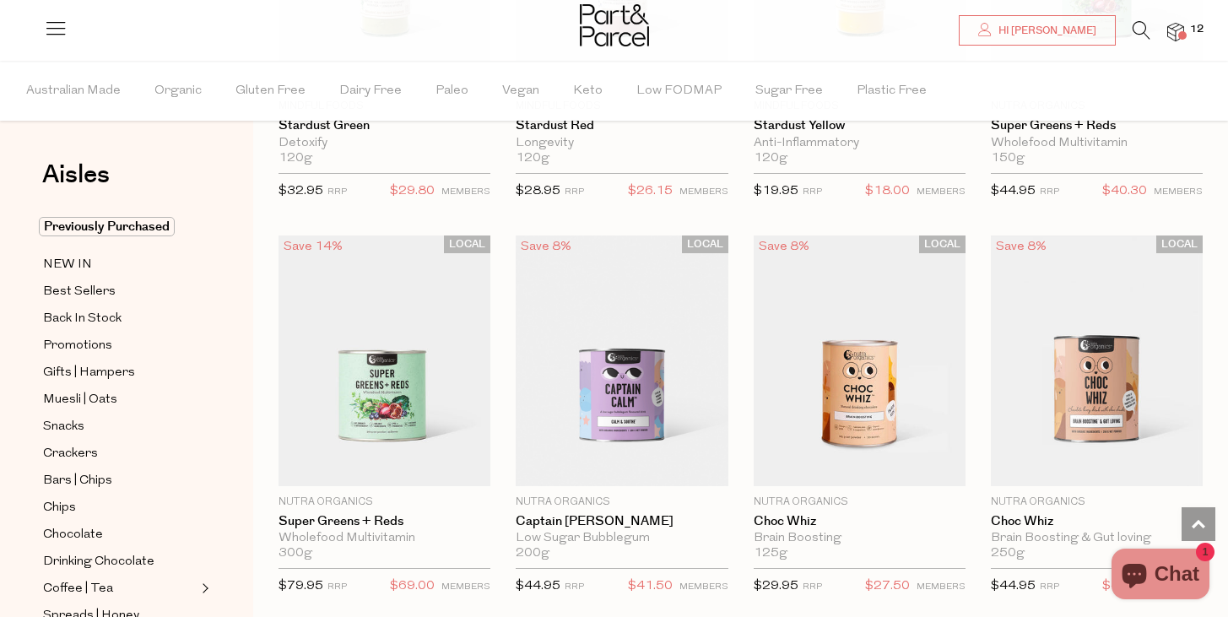
scroll to position [6601, 0]
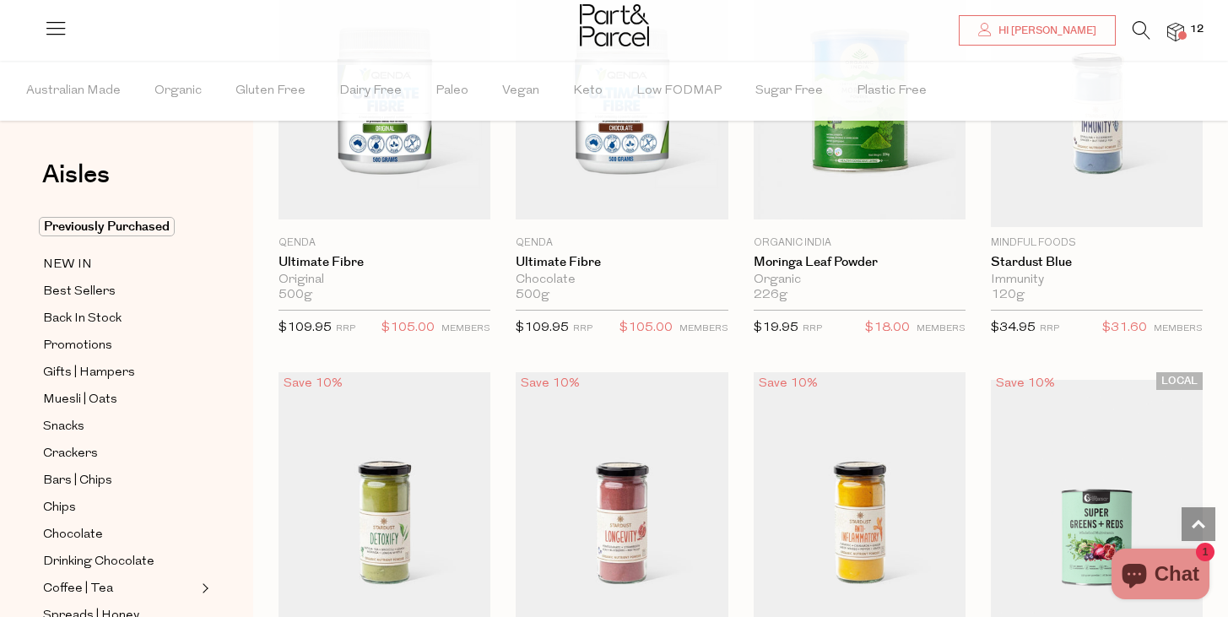
click at [1182, 35] on span at bounding box center [1183, 35] width 8 height 8
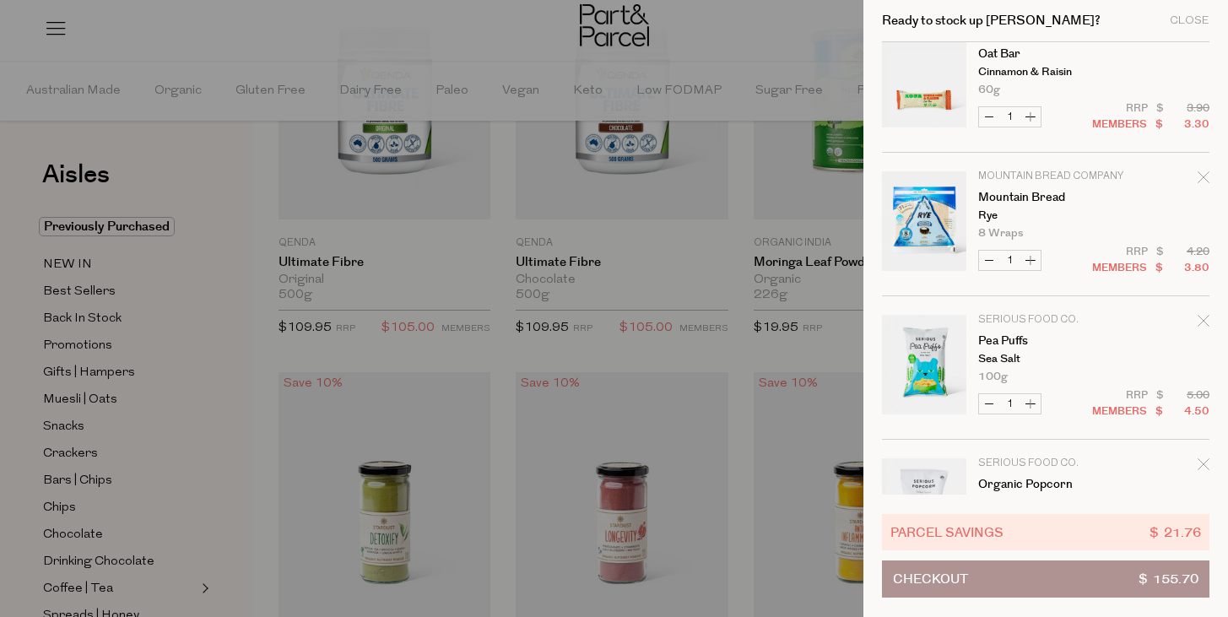
scroll to position [1126, 0]
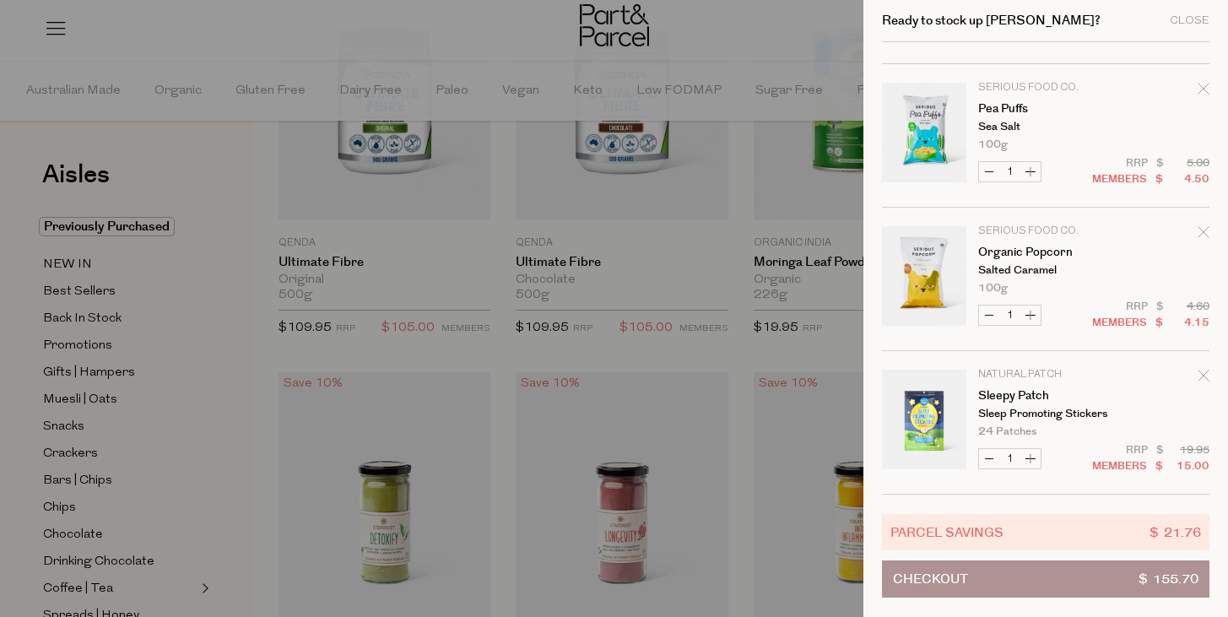
click at [572, 326] on div at bounding box center [614, 308] width 1228 height 617
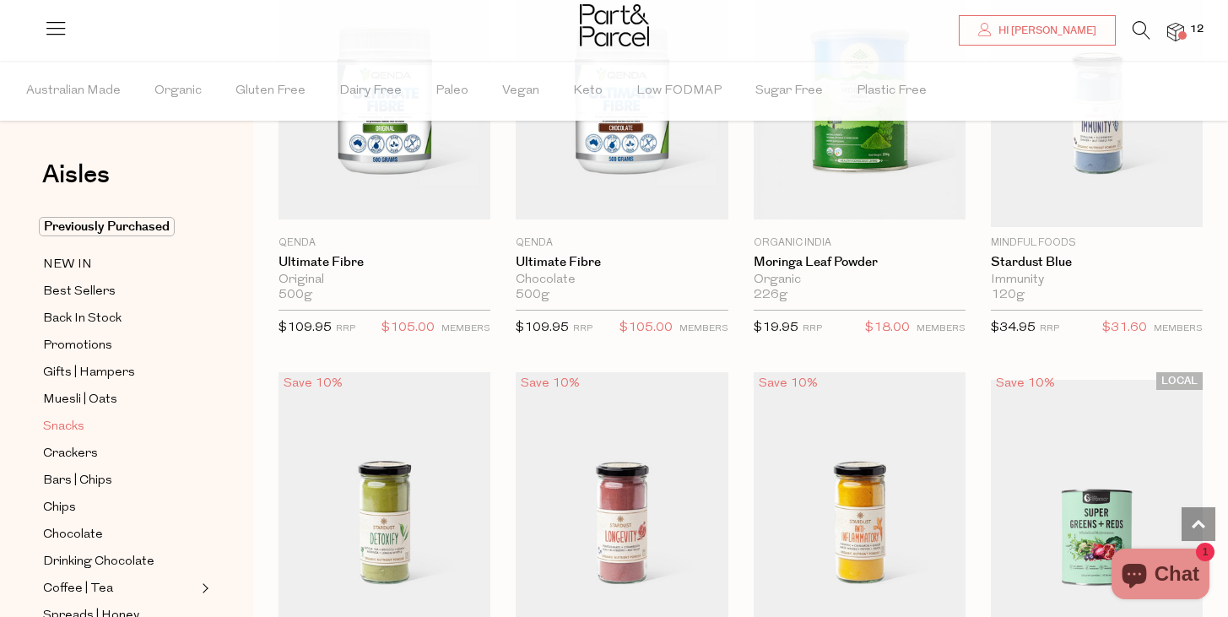
click at [65, 428] on span "Snacks" at bounding box center [63, 427] width 41 height 20
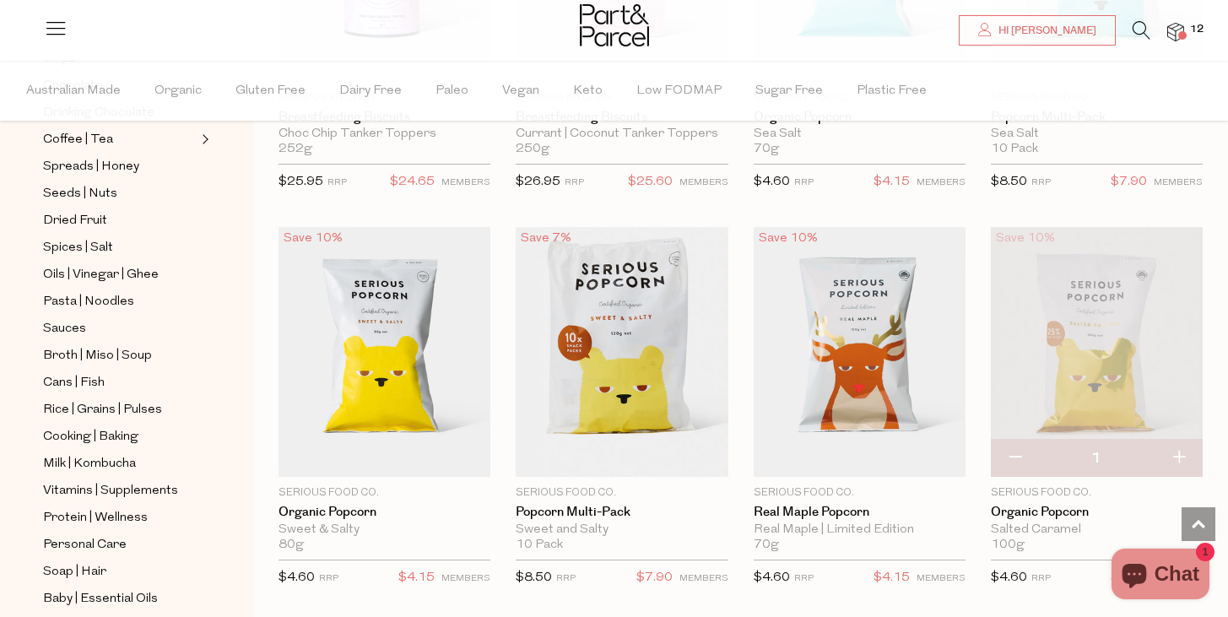
scroll to position [4355, 0]
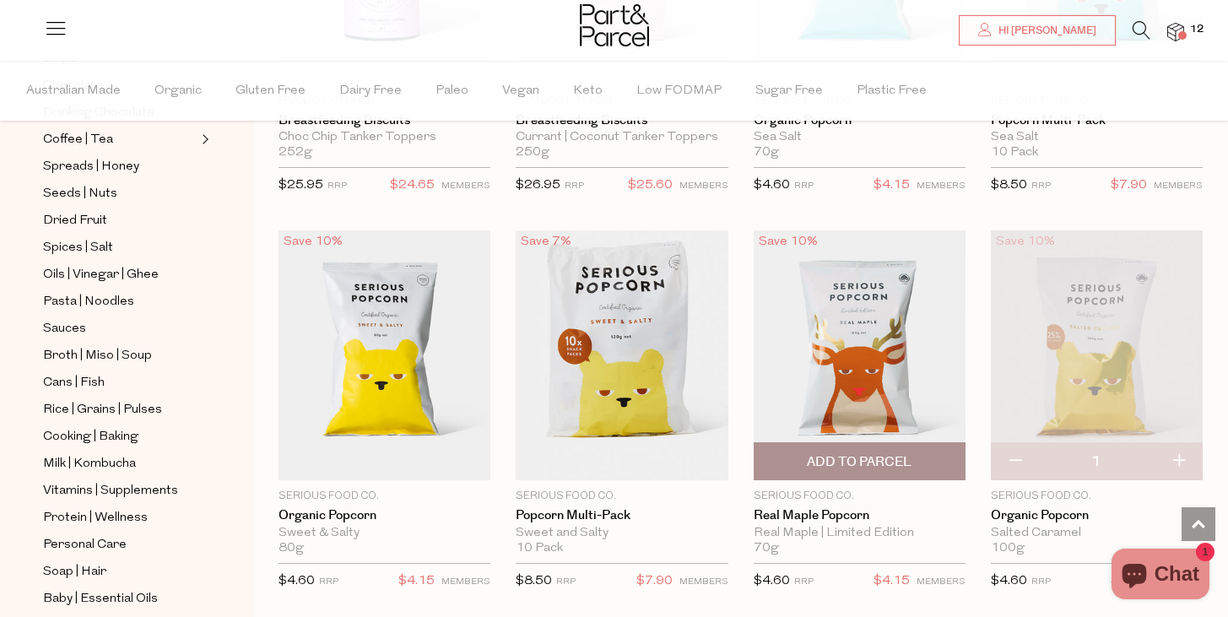
click at [891, 446] on span "Add To Parcel" at bounding box center [860, 461] width 202 height 36
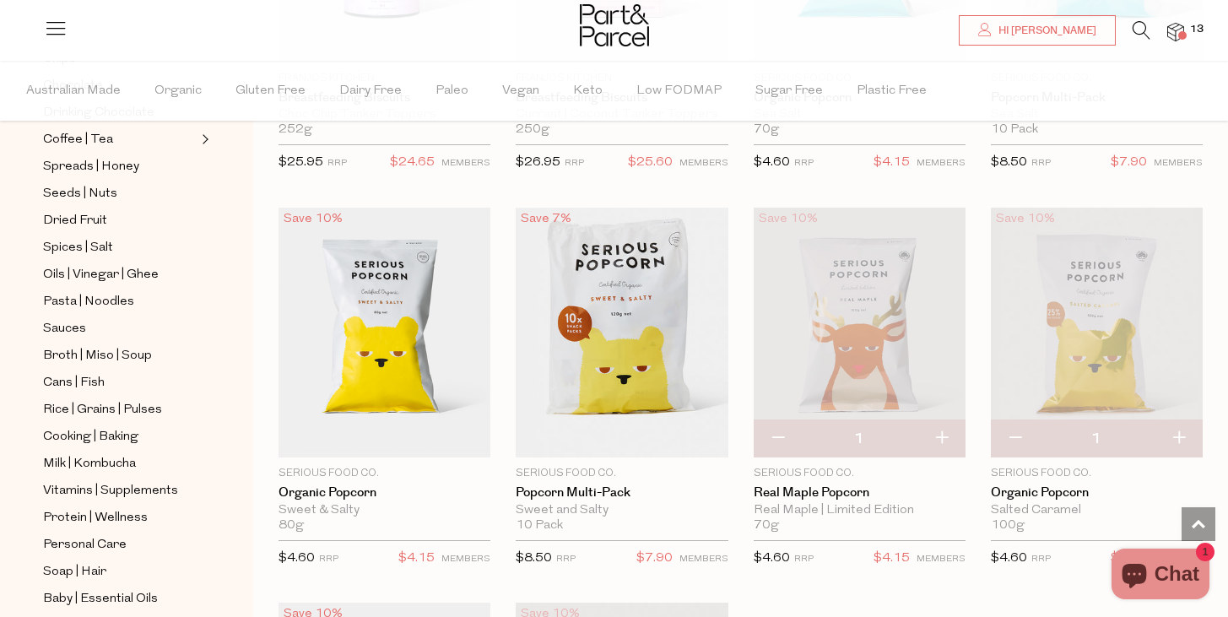
scroll to position [4382, 0]
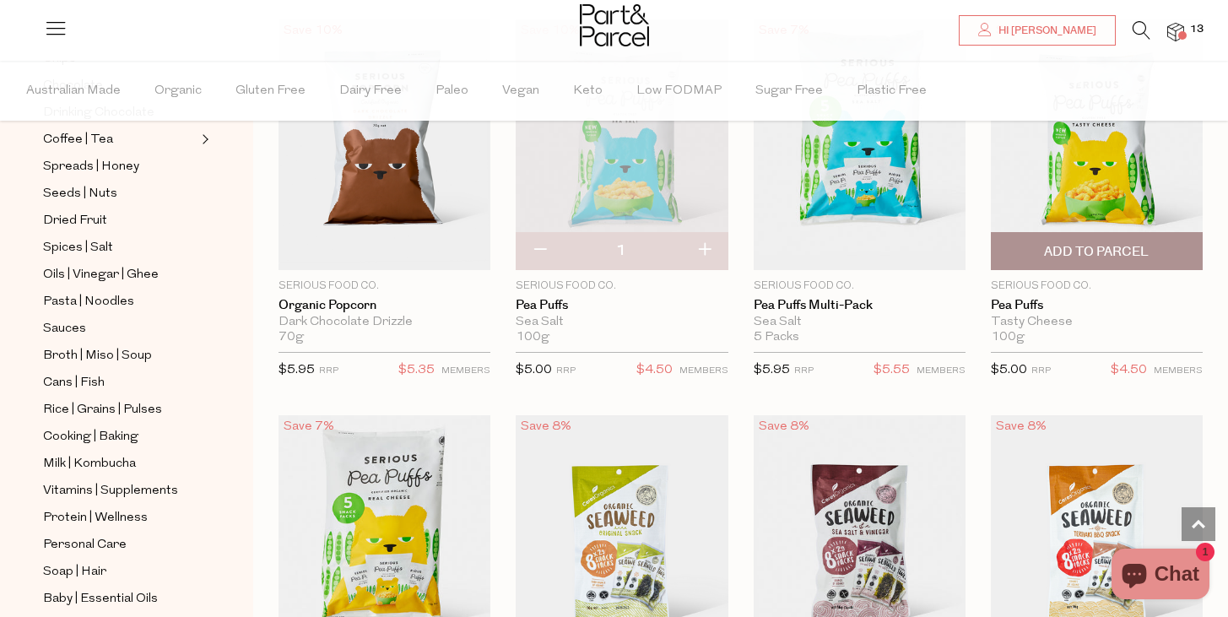
scroll to position [4965, 0]
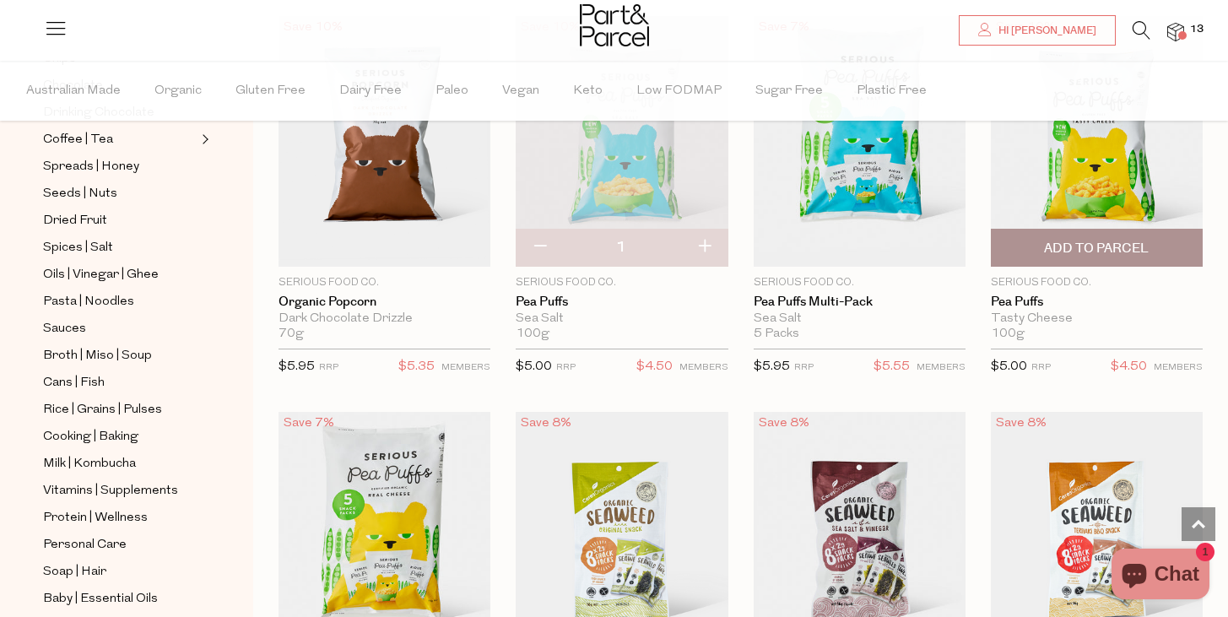
click at [1110, 240] on span "Add To Parcel" at bounding box center [1096, 249] width 105 height 18
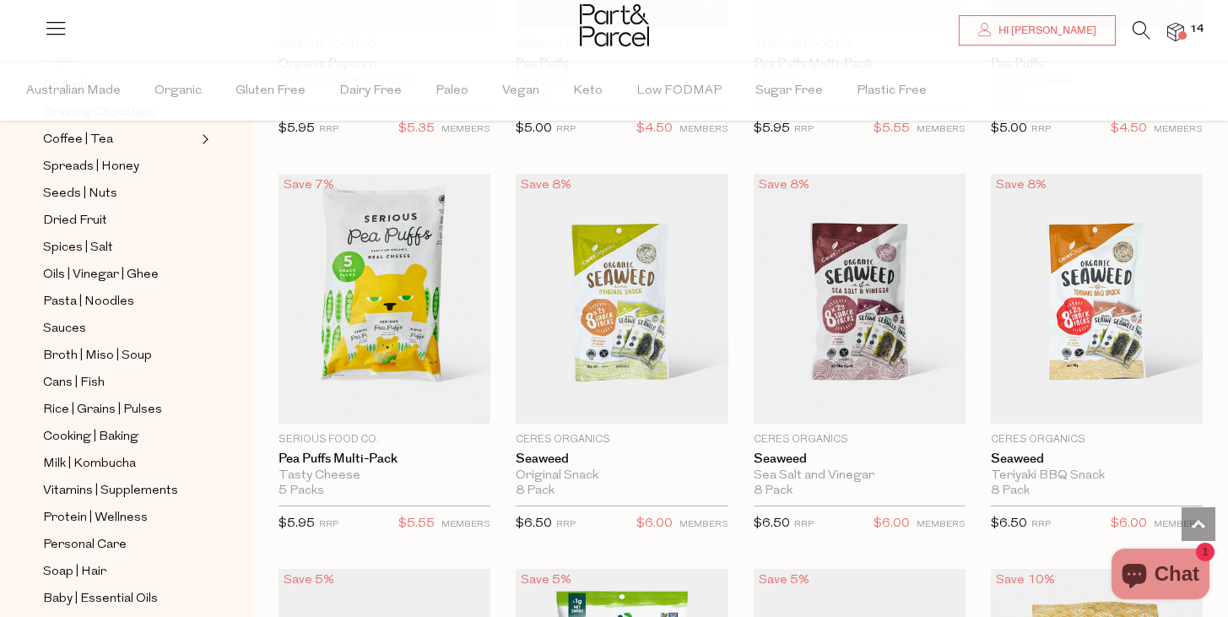
scroll to position [5204, 0]
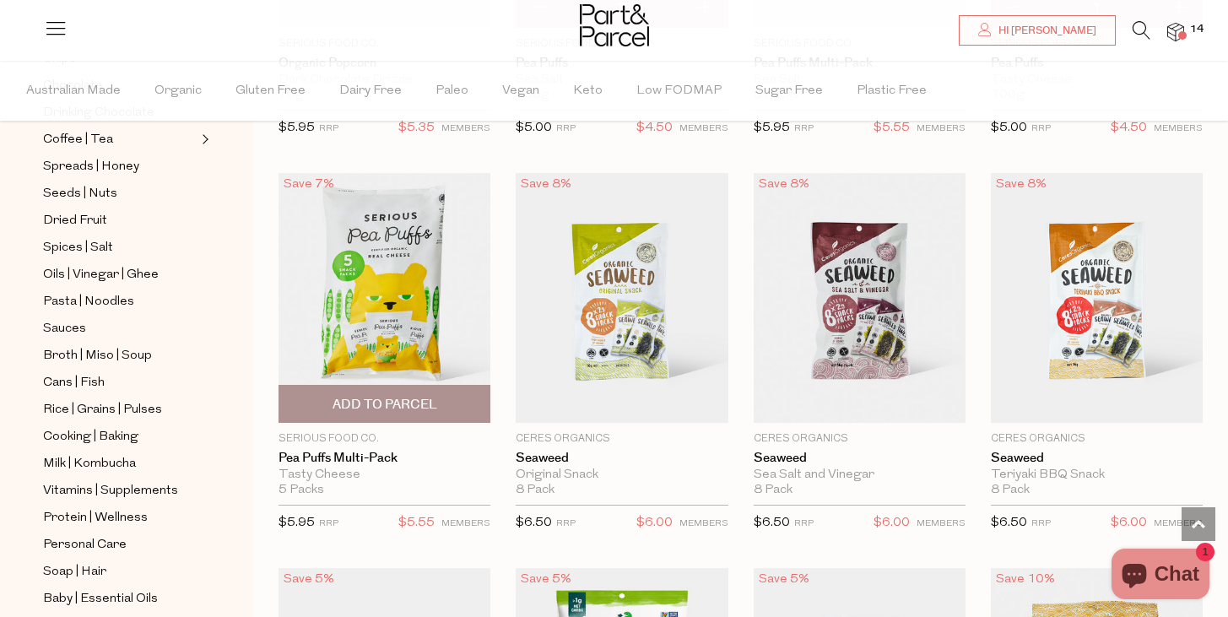
click at [404, 405] on span "Add To Parcel" at bounding box center [385, 405] width 105 height 18
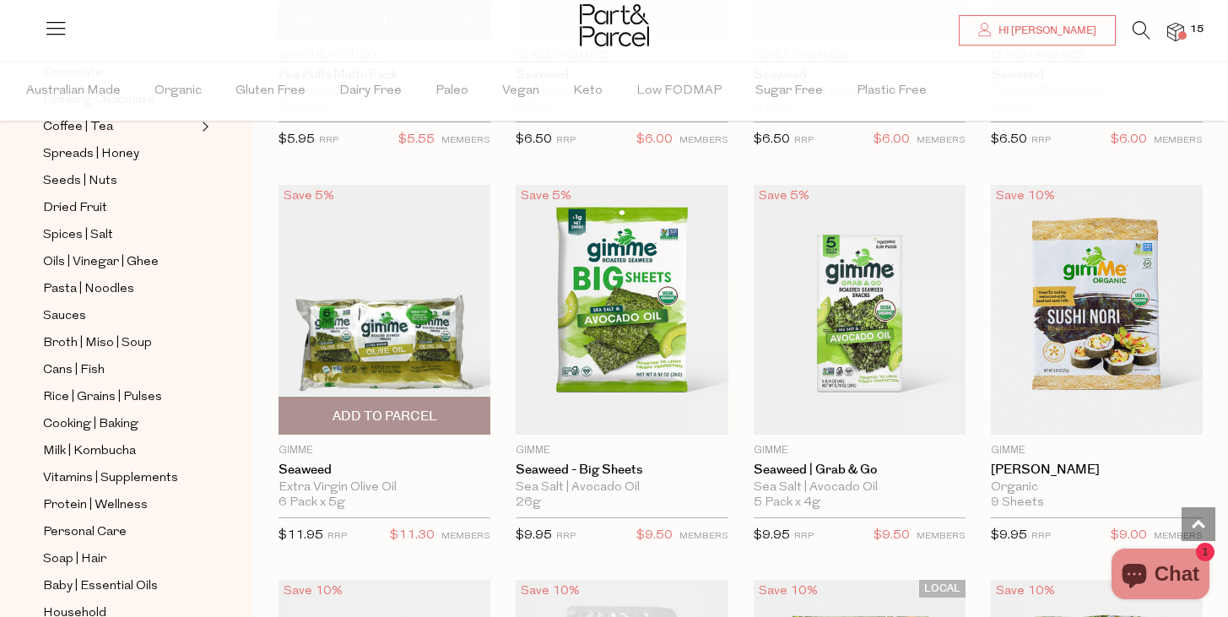
scroll to position [5591, 0]
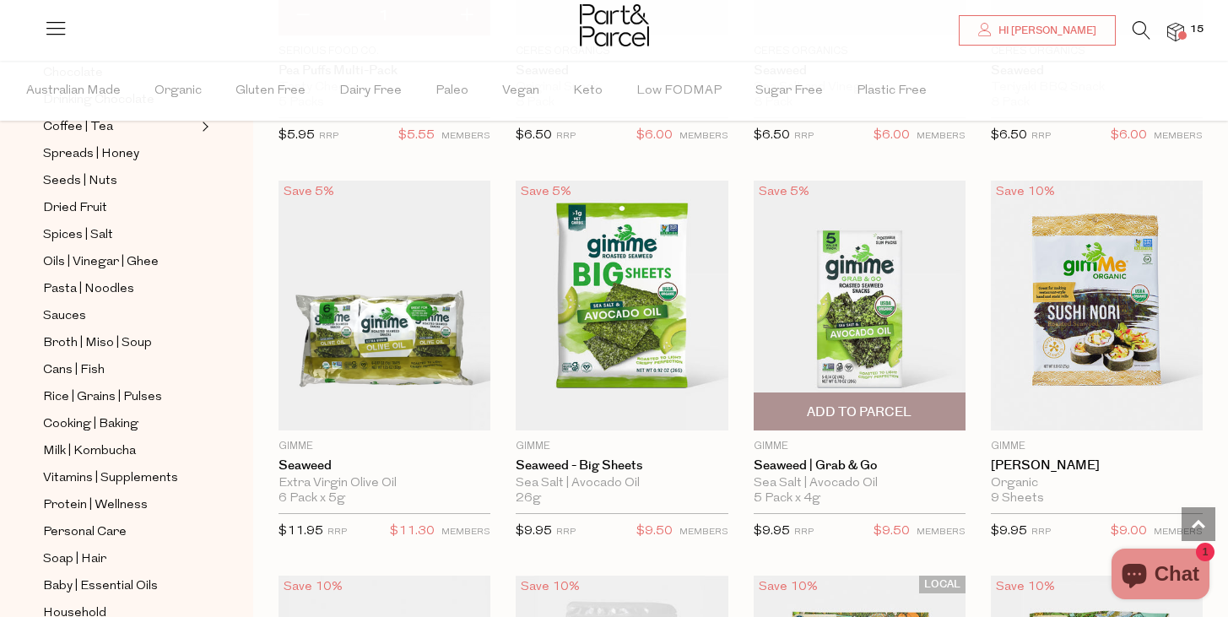
click at [866, 404] on span "Add To Parcel" at bounding box center [859, 413] width 105 height 18
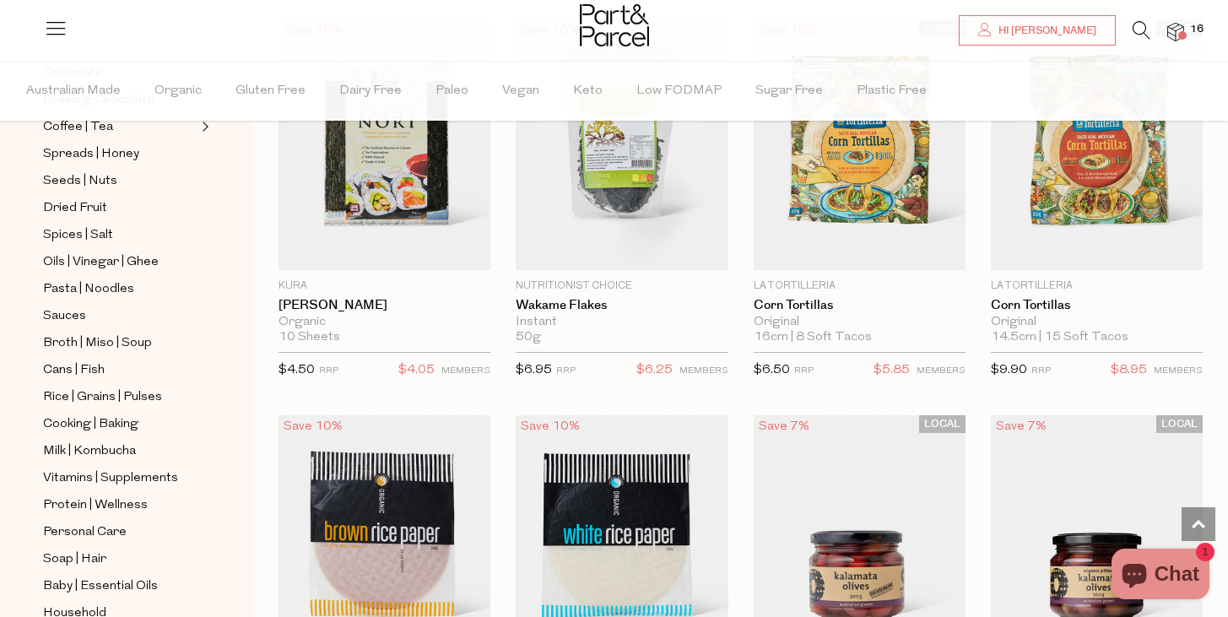
scroll to position [6144, 0]
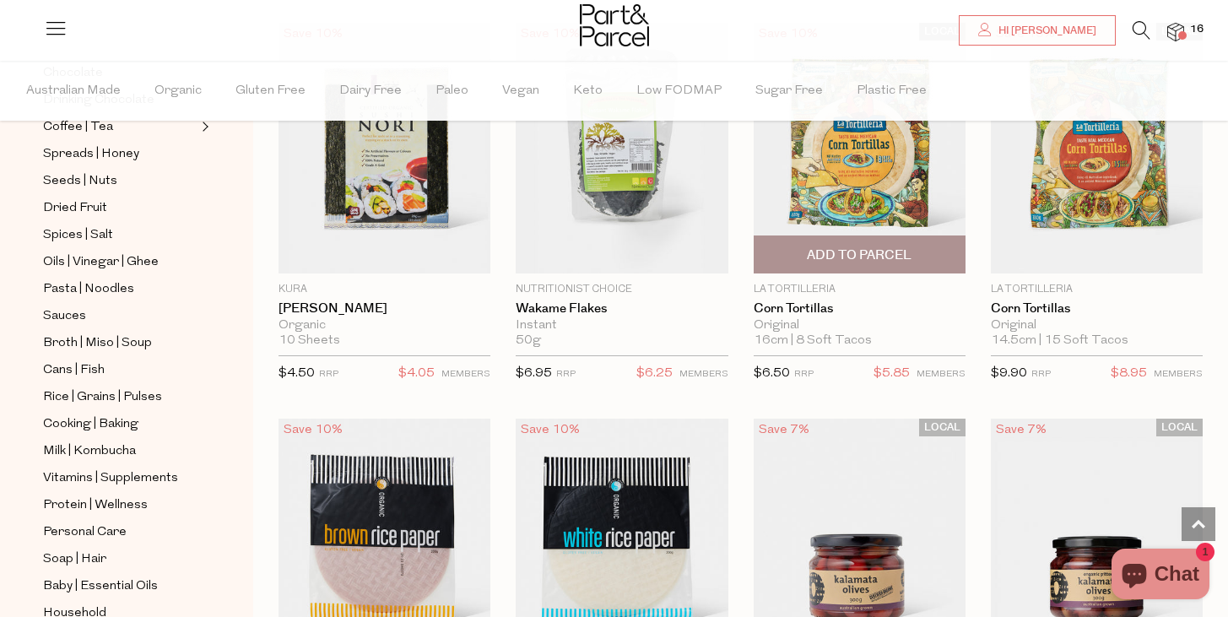
click at [859, 256] on span "Add To Parcel" at bounding box center [859, 256] width 105 height 18
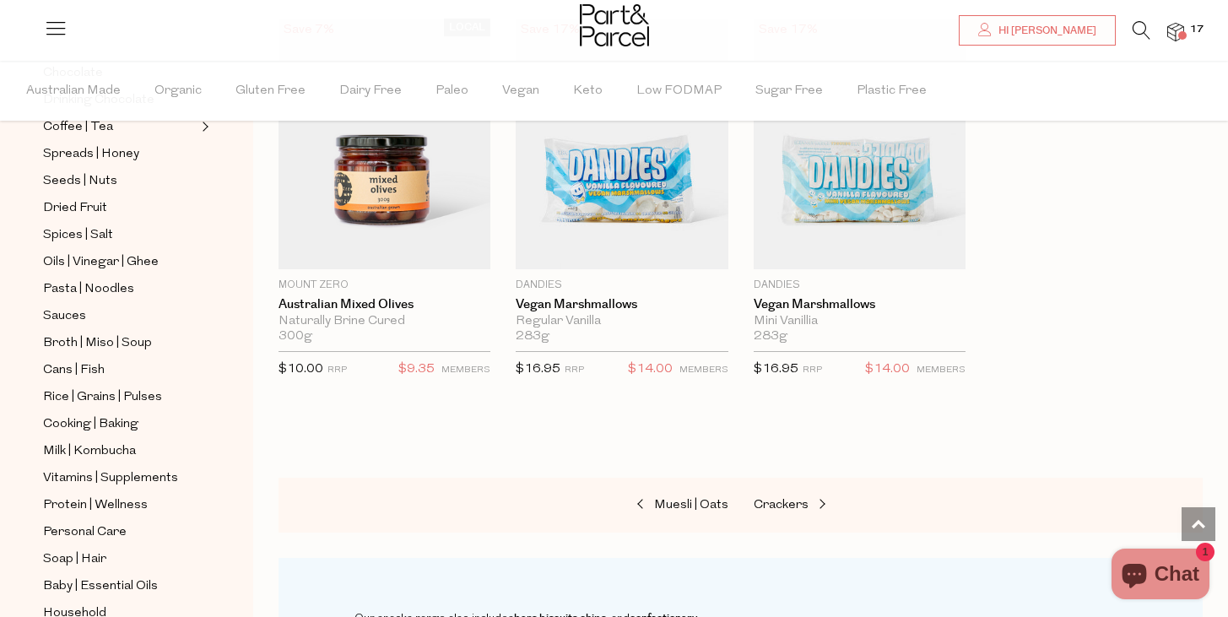
scroll to position [7064, 0]
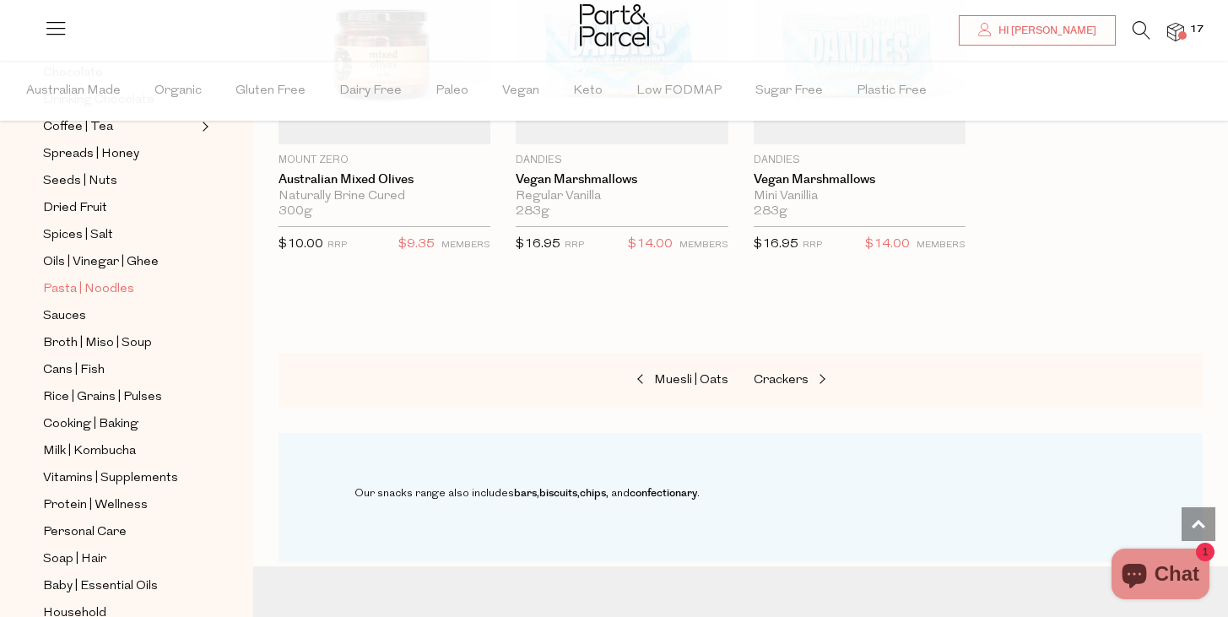
click at [106, 290] on span "Pasta | Noodles" at bounding box center [88, 289] width 91 height 20
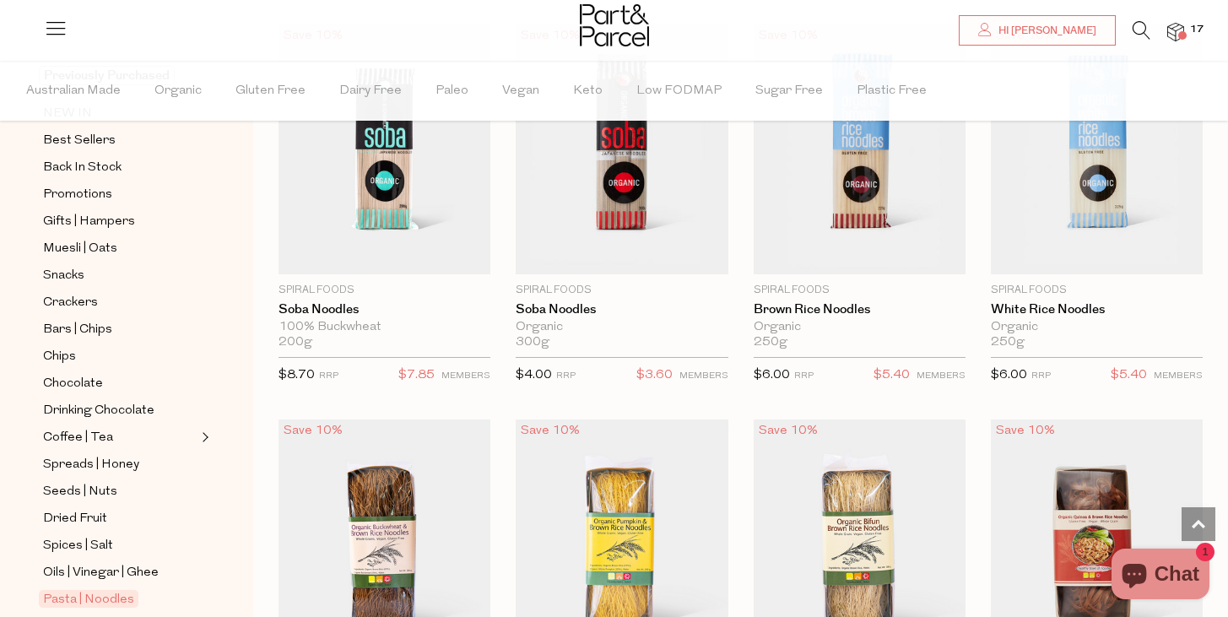
scroll to position [171, 0]
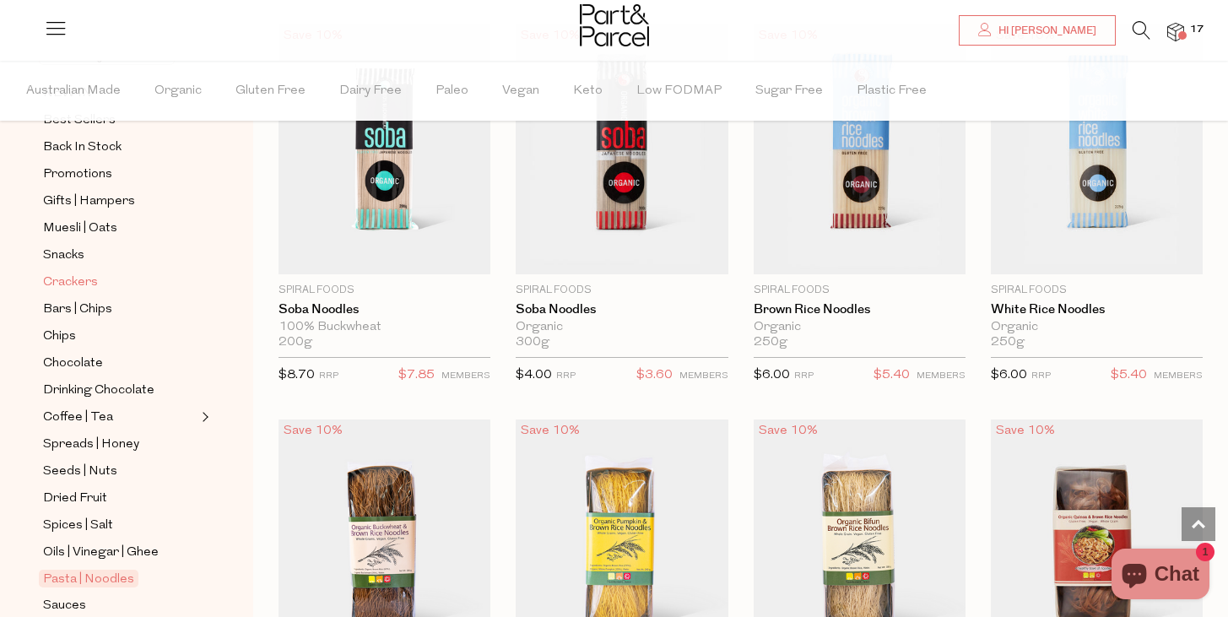
click at [65, 285] on span "Crackers" at bounding box center [70, 283] width 55 height 20
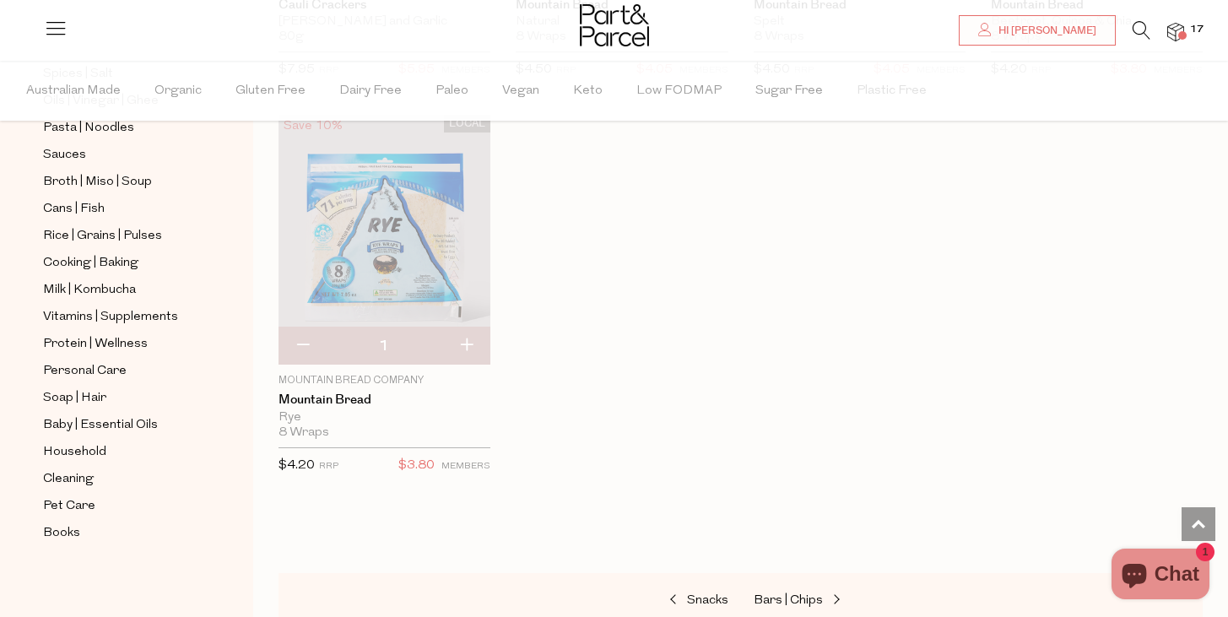
scroll to position [622, 0]
click at [1177, 35] on img at bounding box center [1176, 32] width 17 height 19
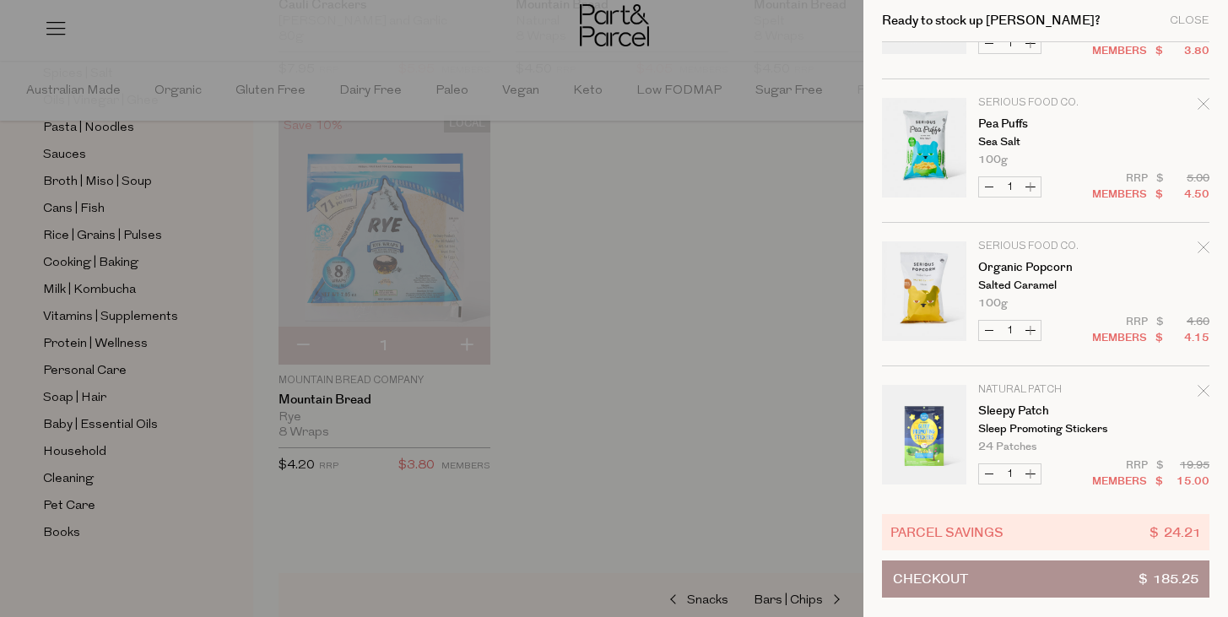
scroll to position [1844, 0]
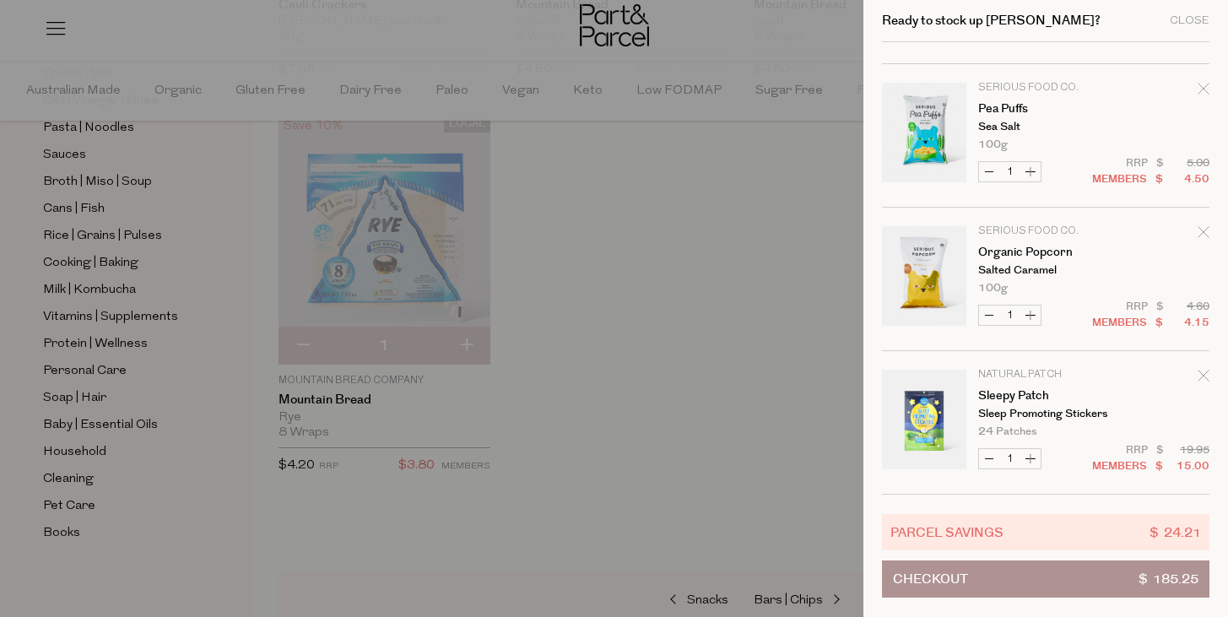
click at [1052, 566] on button "Checkout $ 185.25" at bounding box center [1046, 579] width 328 height 37
